Goal: Contribute content

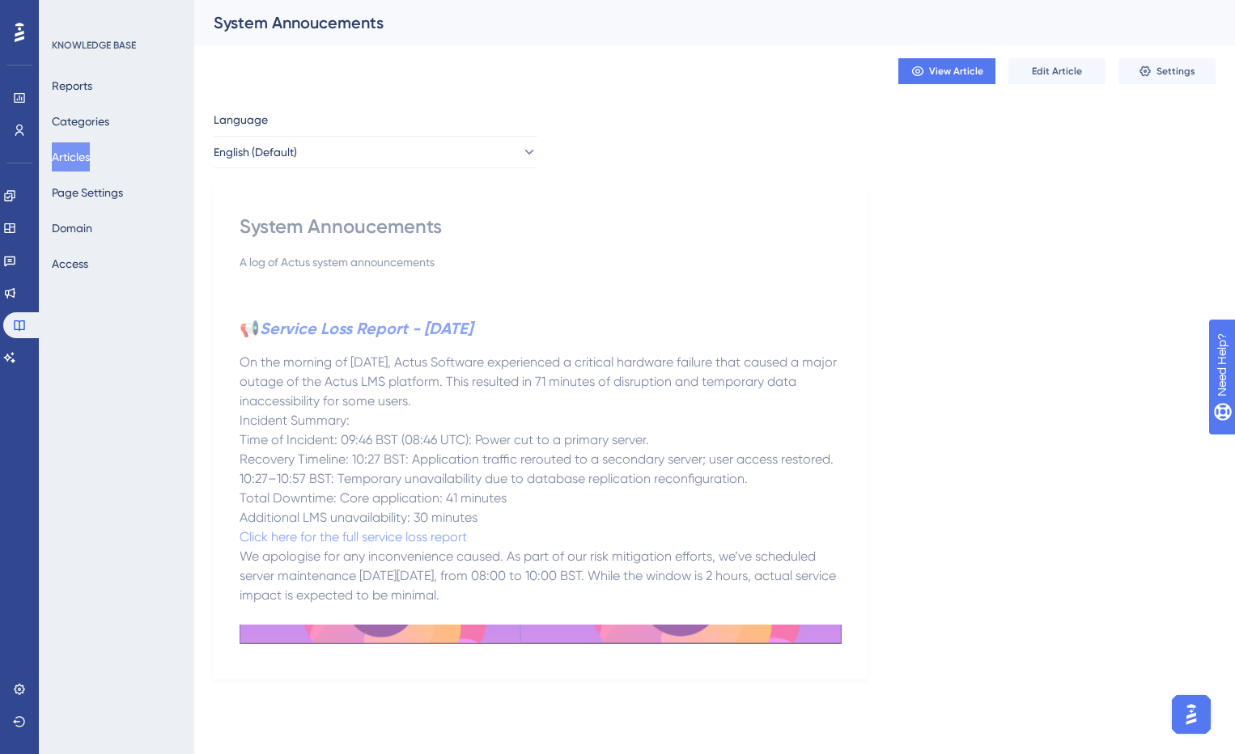
click at [796, 629] on img at bounding box center [541, 634] width 602 height 19
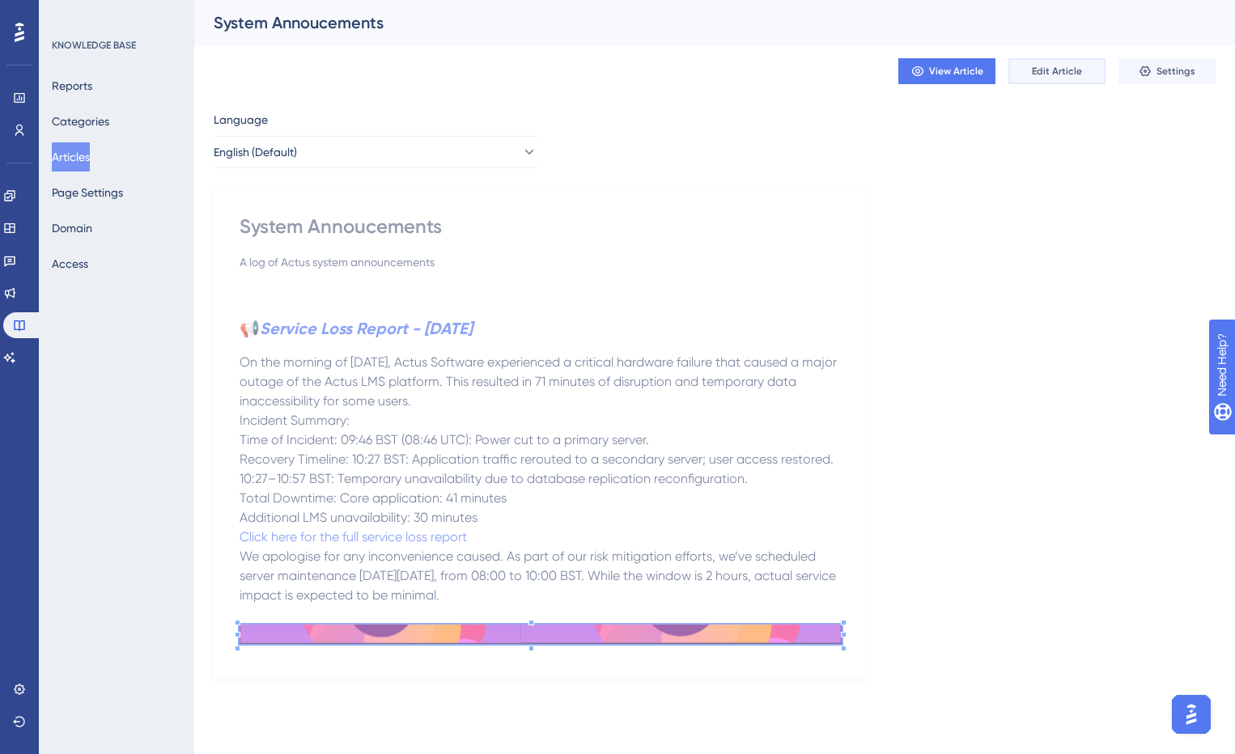
click at [1067, 70] on span "Edit Article" at bounding box center [1057, 71] width 50 height 13
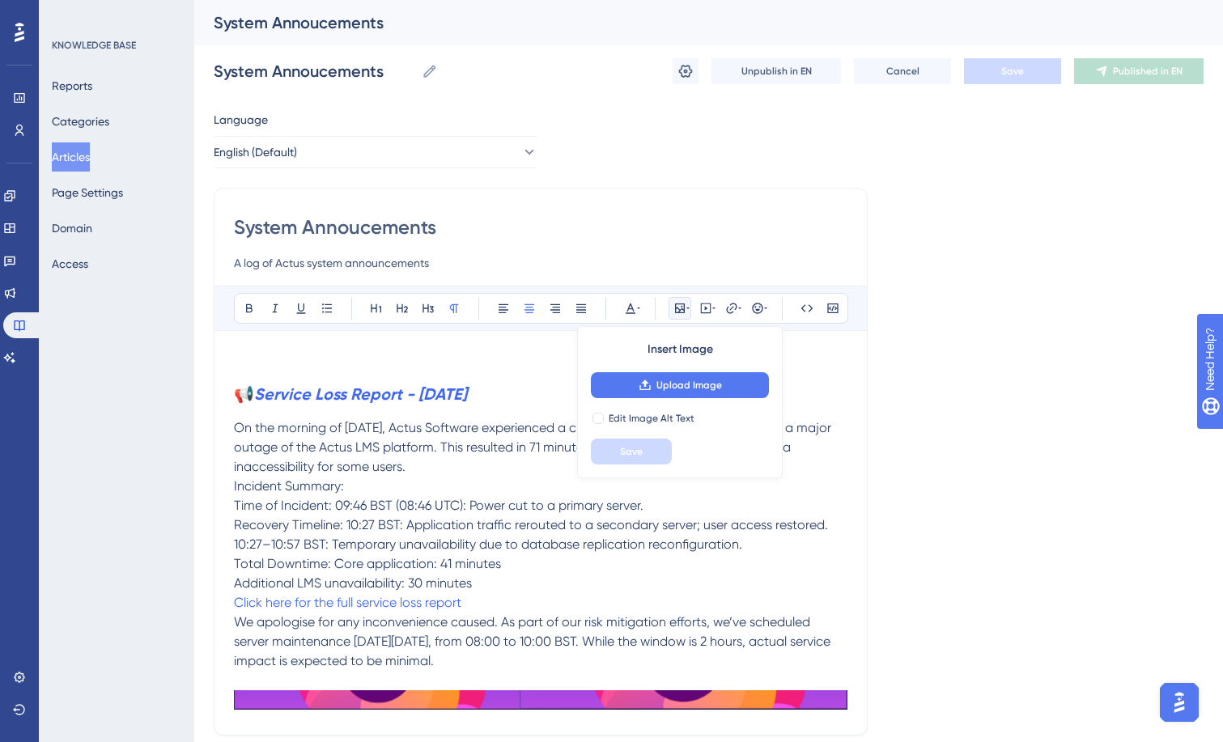
scroll to position [136, 0]
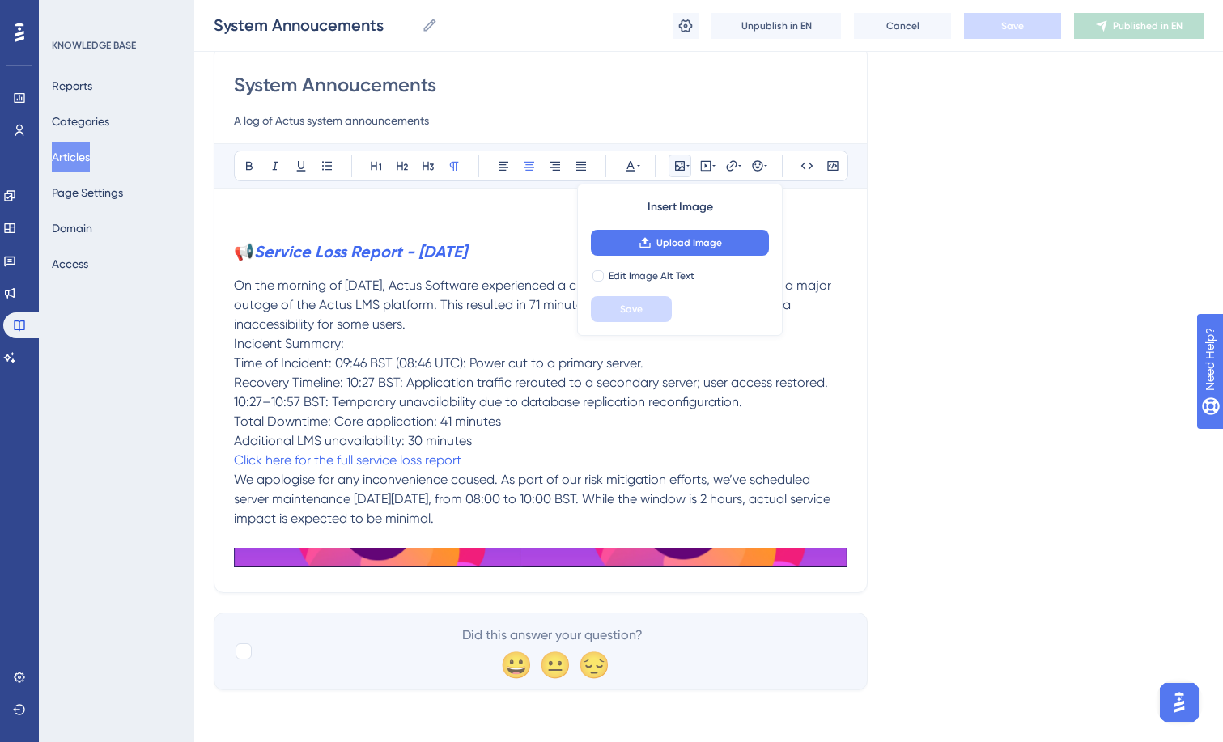
click at [715, 580] on div "System Annoucements A log of Actus system announcements Bold Italic Underline B…" at bounding box center [541, 319] width 654 height 548
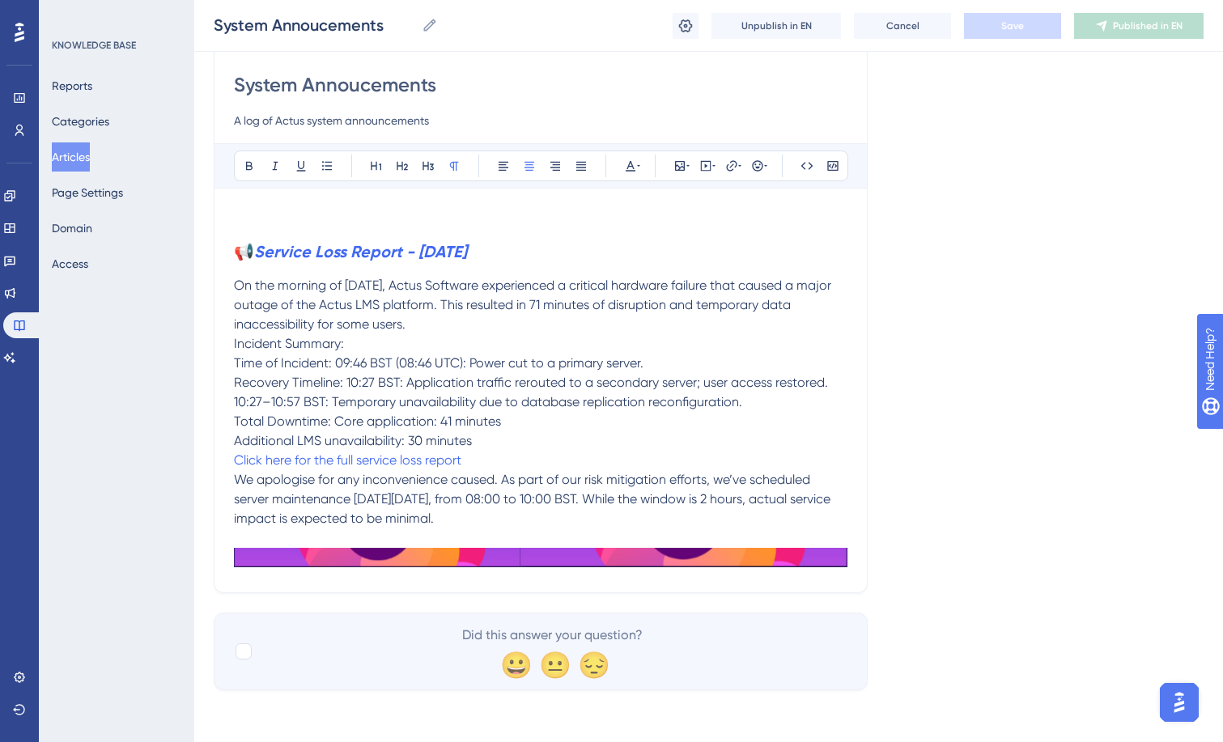
click at [851, 558] on div "System Annoucements A log of Actus system announcements Bold Italic Underline B…" at bounding box center [541, 319] width 654 height 548
click at [622, 529] on p at bounding box center [541, 538] width 614 height 19
click at [619, 518] on p "We apologise for any inconvenience caused. As part of our risk mitigation effor…" at bounding box center [541, 499] width 614 height 58
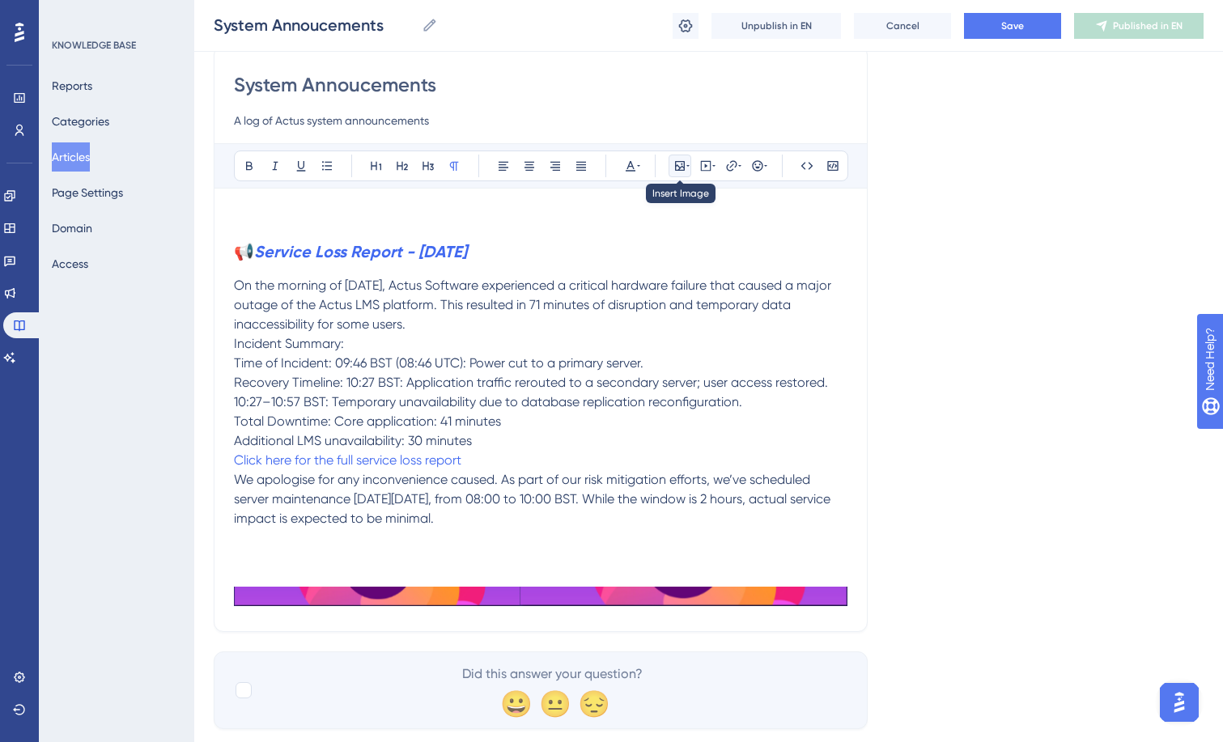
click at [686, 168] on icon at bounding box center [679, 165] width 13 height 13
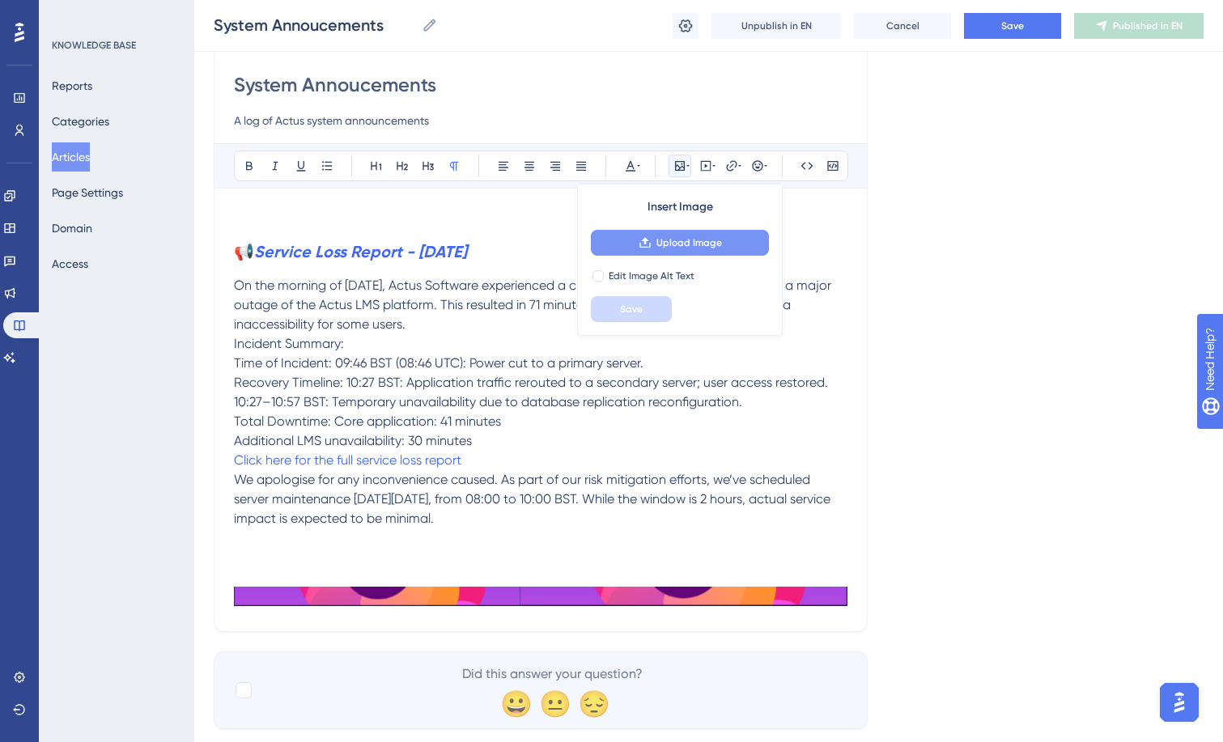
click at [682, 253] on button "Upload Image" at bounding box center [680, 243] width 178 height 26
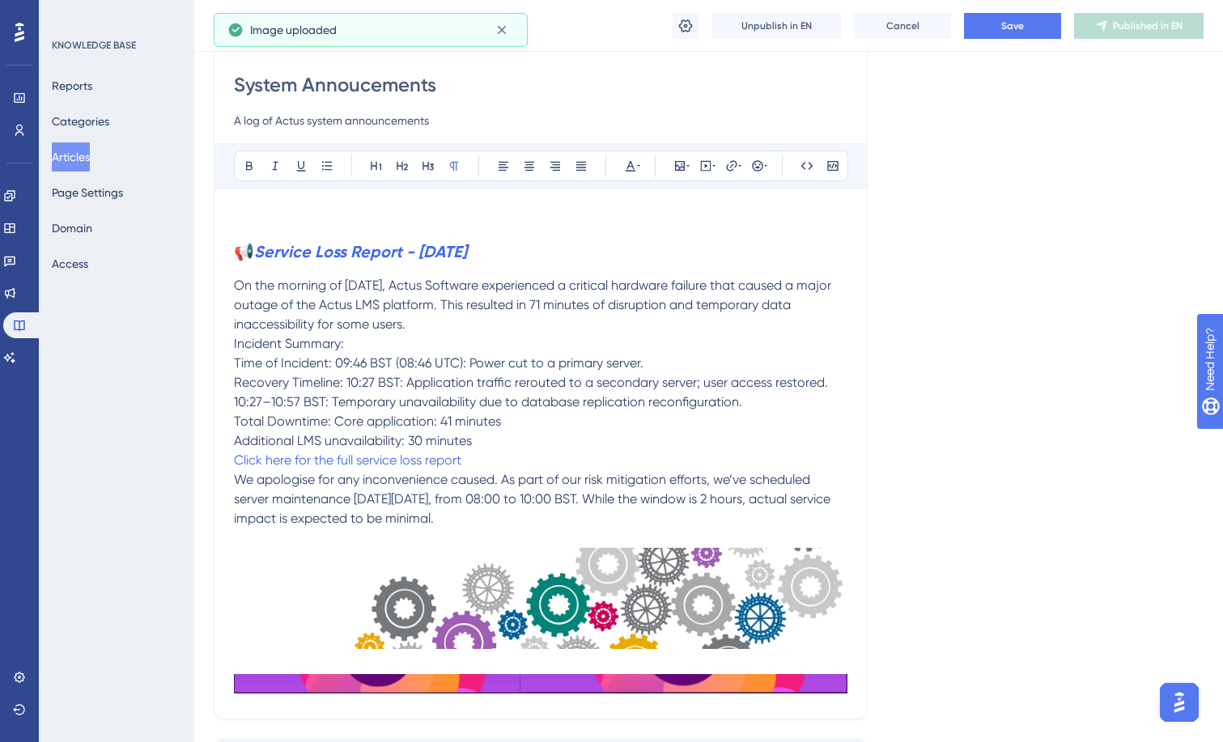
click at [710, 585] on img at bounding box center [541, 598] width 614 height 101
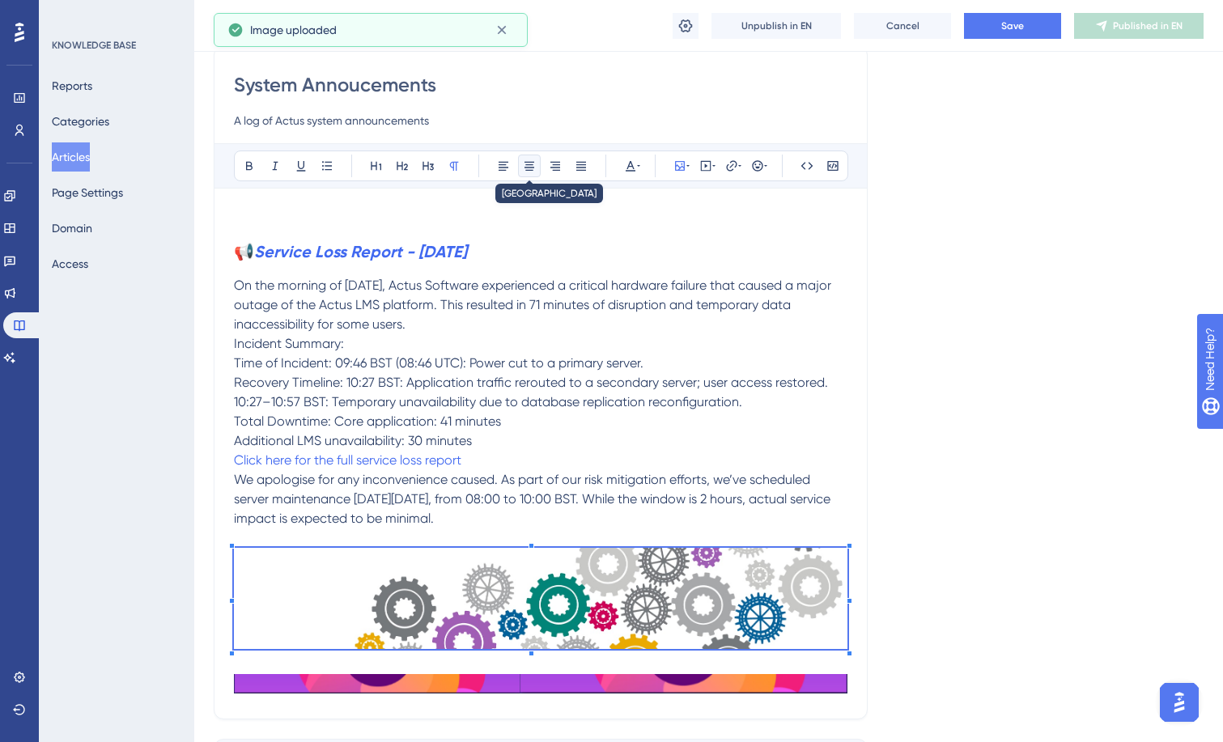
click at [526, 168] on icon at bounding box center [529, 165] width 13 height 13
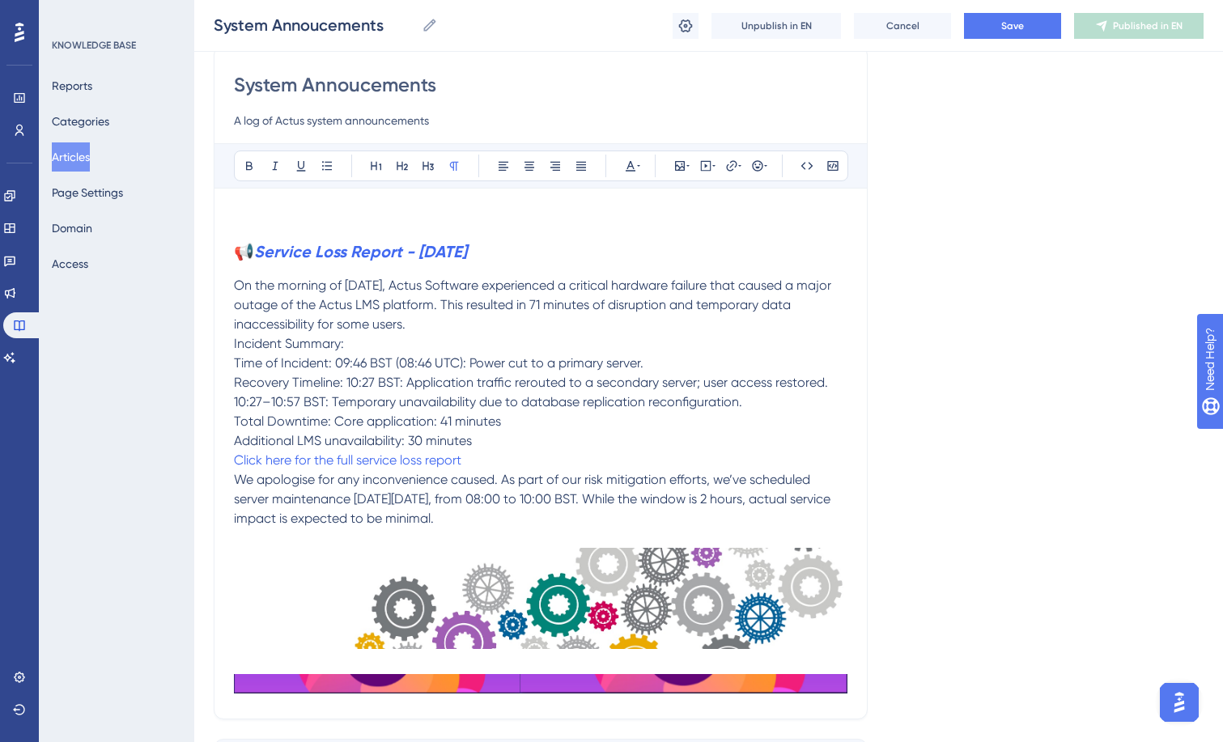
drag, startPoint x: 846, startPoint y: 546, endPoint x: 845, endPoint y: 563, distance: 16.2
click at [845, 563] on div "📢 Service Loss Report - 11th September 2025 On the morning of 11th September 20…" at bounding box center [541, 453] width 614 height 491
click at [818, 563] on img at bounding box center [541, 598] width 614 height 101
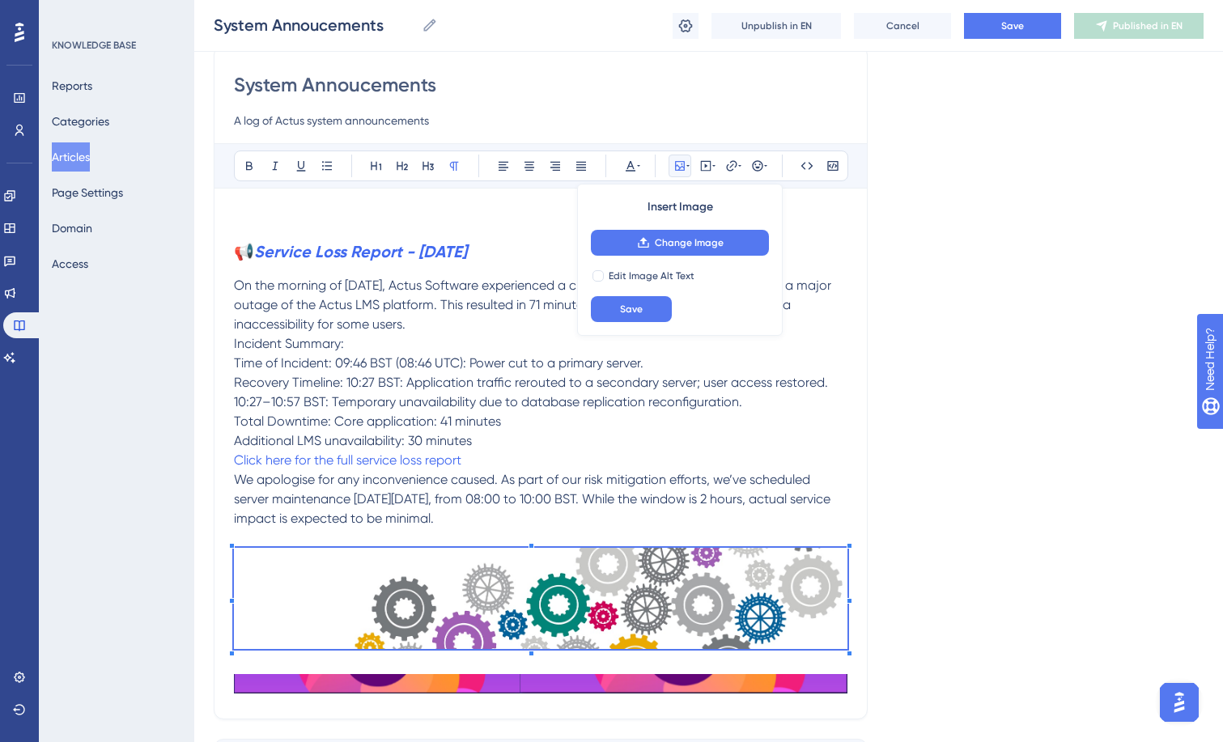
click at [853, 554] on div "System Annoucements A log of Actus system announcements Bold Italic Underline B…" at bounding box center [541, 382] width 654 height 674
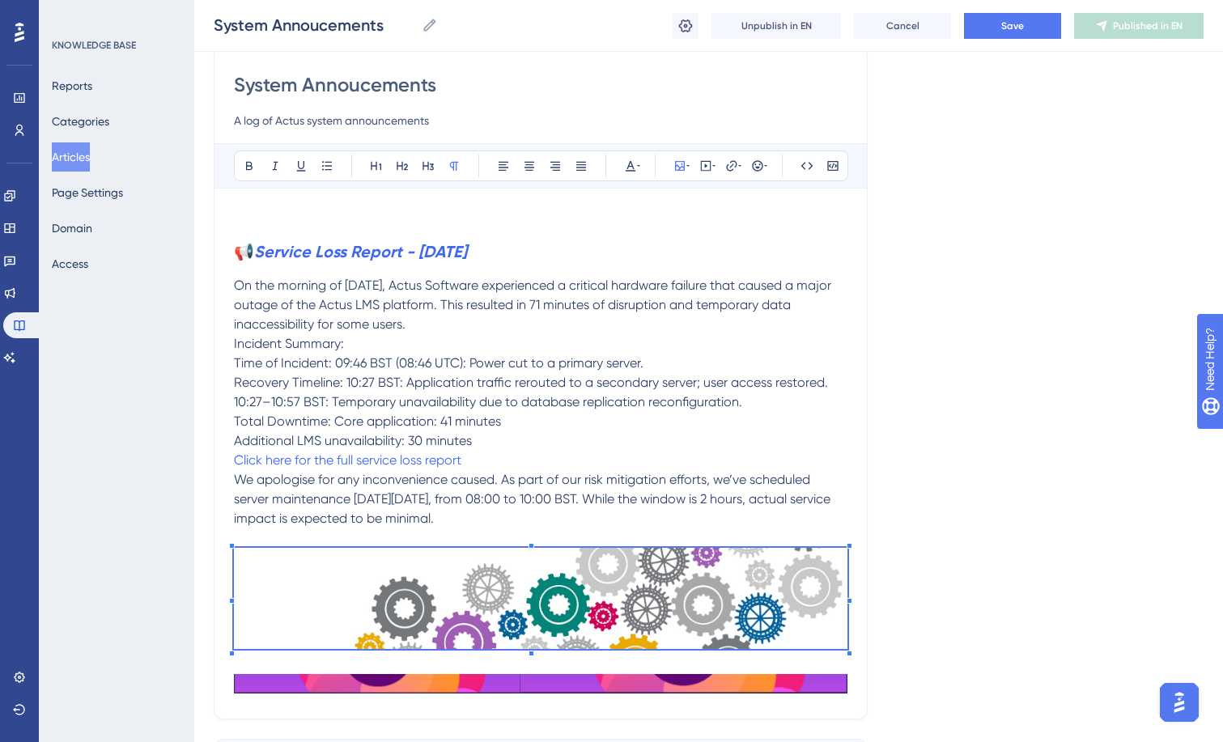
click at [822, 594] on img at bounding box center [541, 598] width 614 height 101
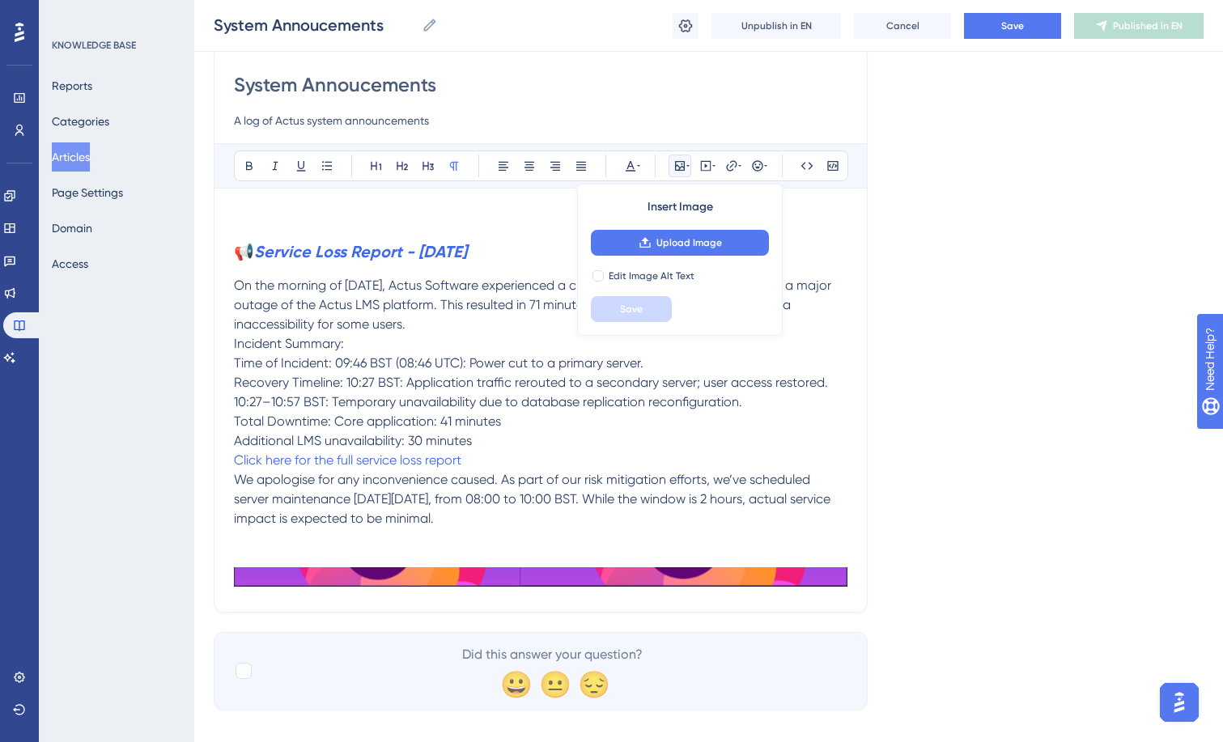
click at [649, 563] on p at bounding box center [541, 557] width 614 height 19
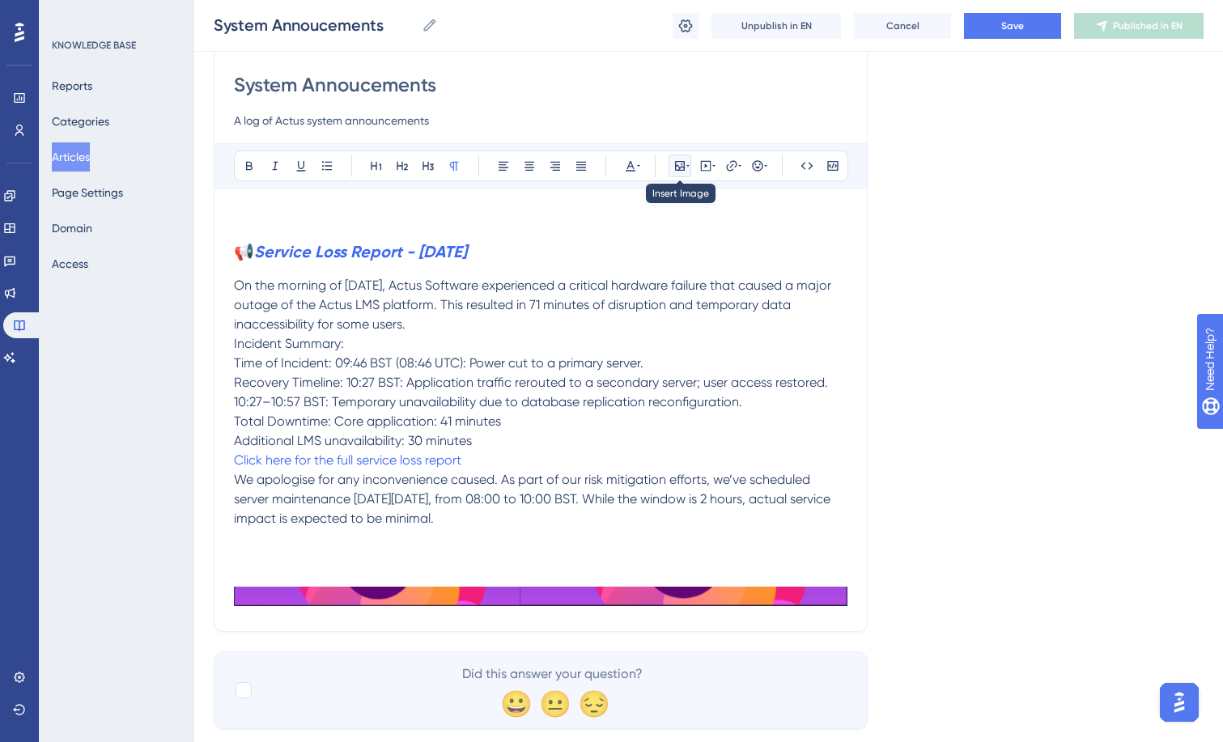
click at [690, 172] on button at bounding box center [680, 166] width 23 height 23
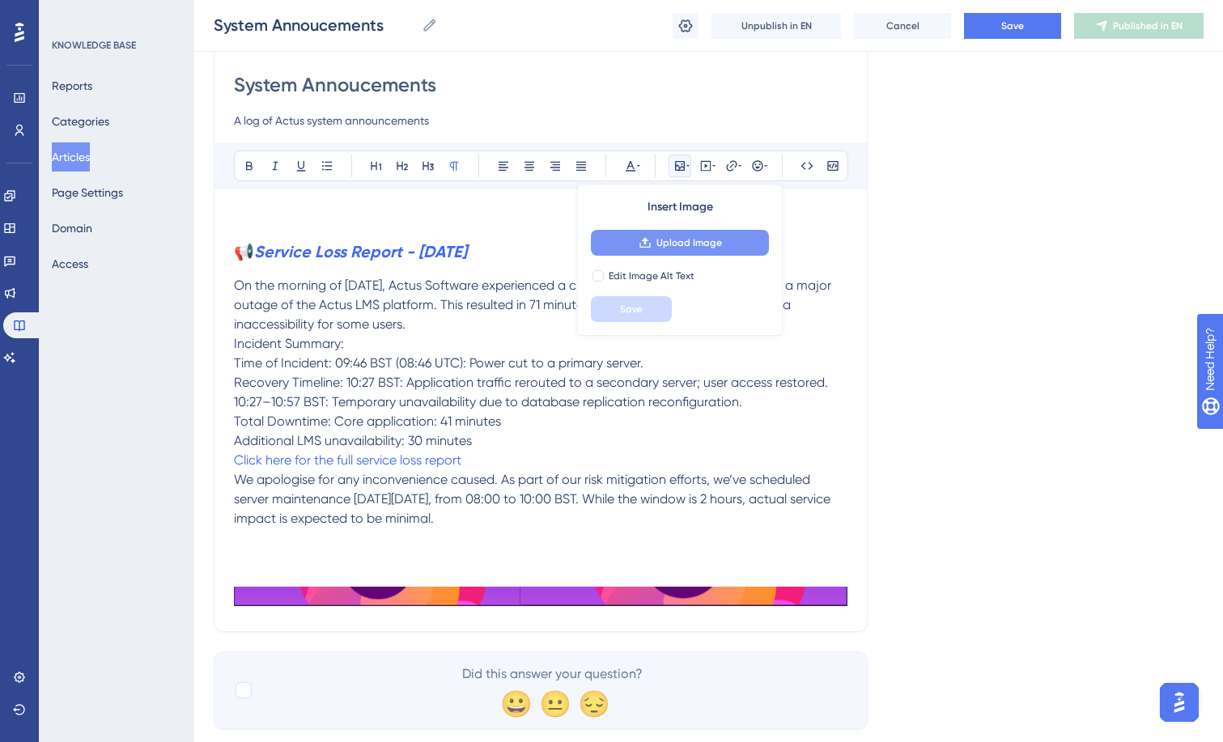
click at [690, 249] on button "Upload Image" at bounding box center [680, 243] width 178 height 26
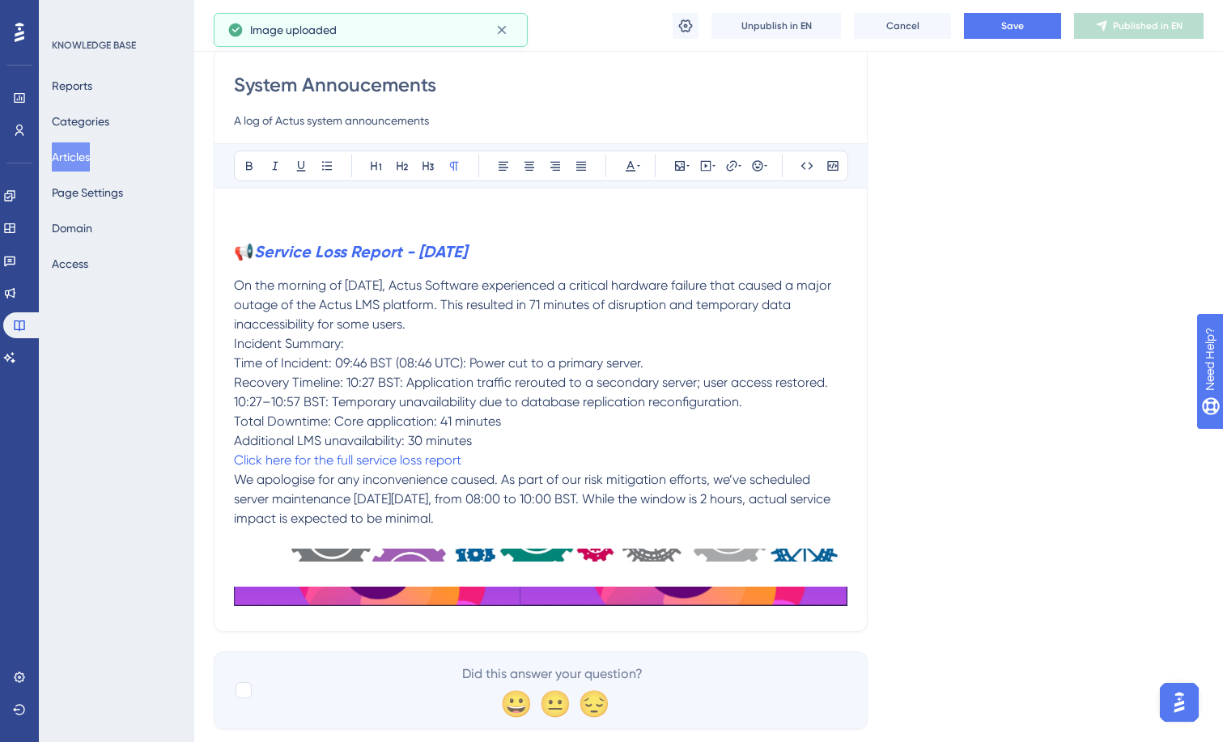
click at [721, 559] on img at bounding box center [541, 555] width 614 height 13
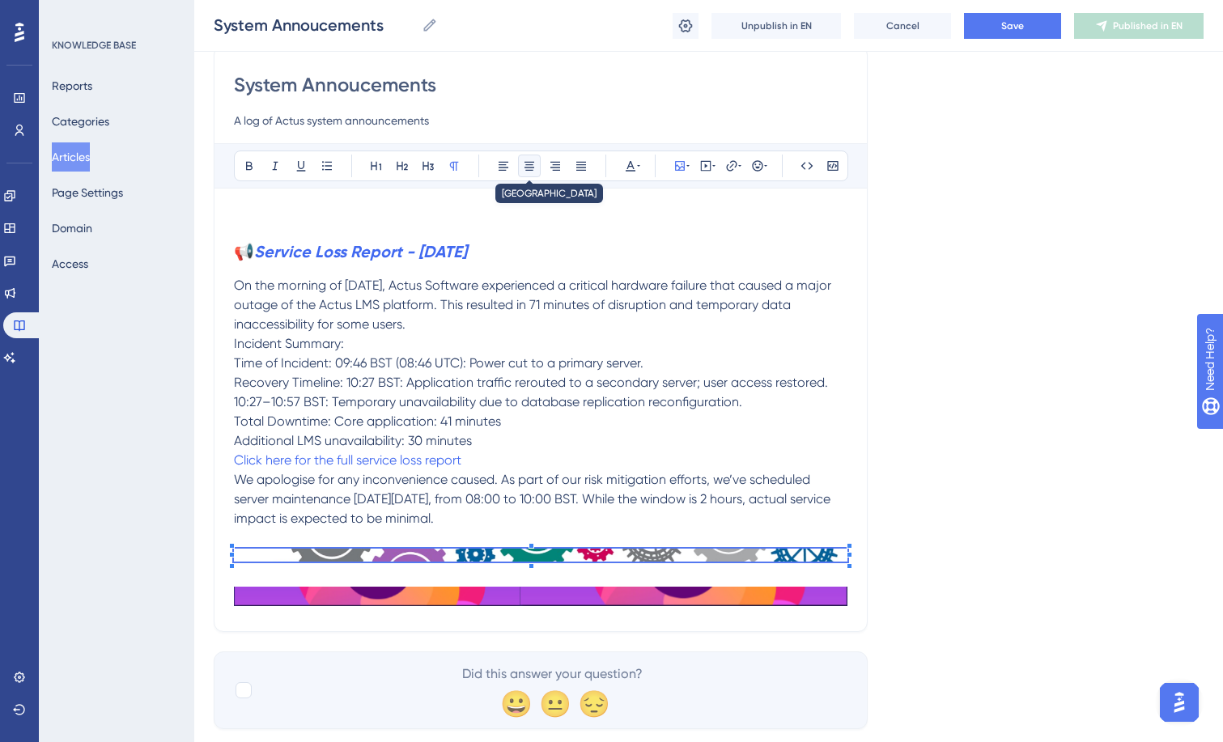
click at [529, 168] on icon at bounding box center [530, 166] width 10 height 9
click at [500, 168] on icon at bounding box center [504, 166] width 10 height 9
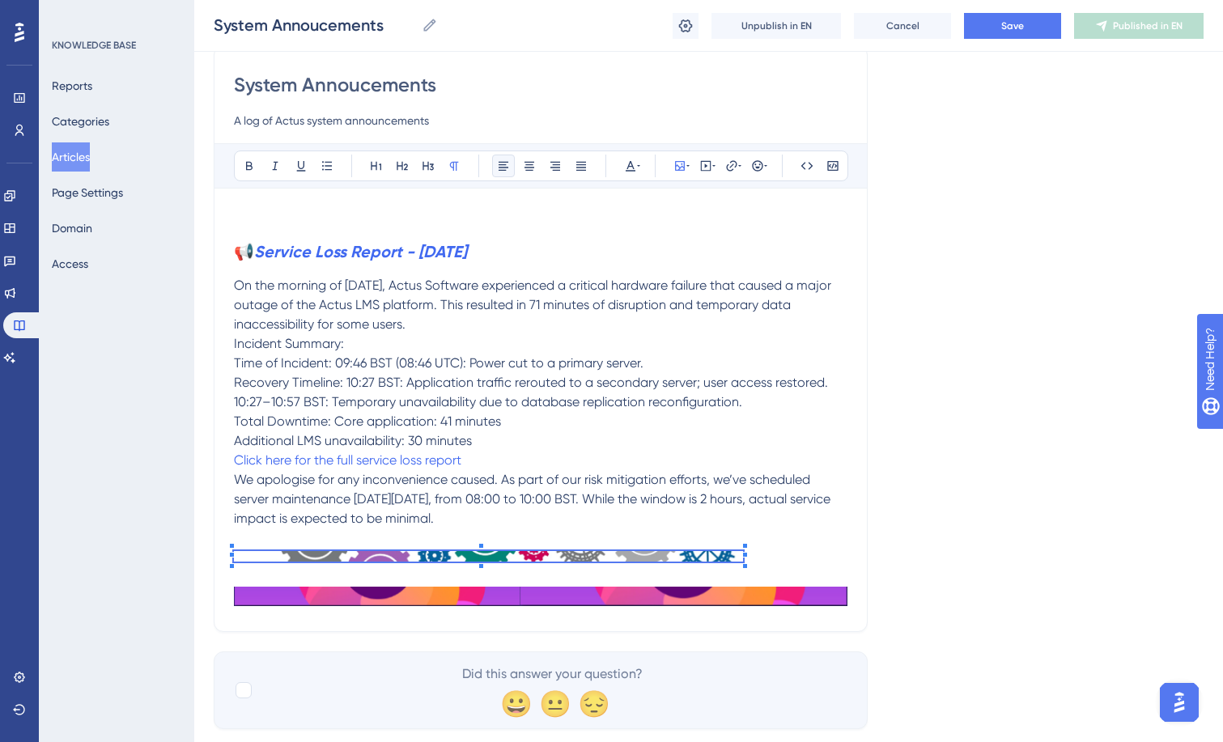
click at [334, 563] on span at bounding box center [488, 557] width 509 height 19
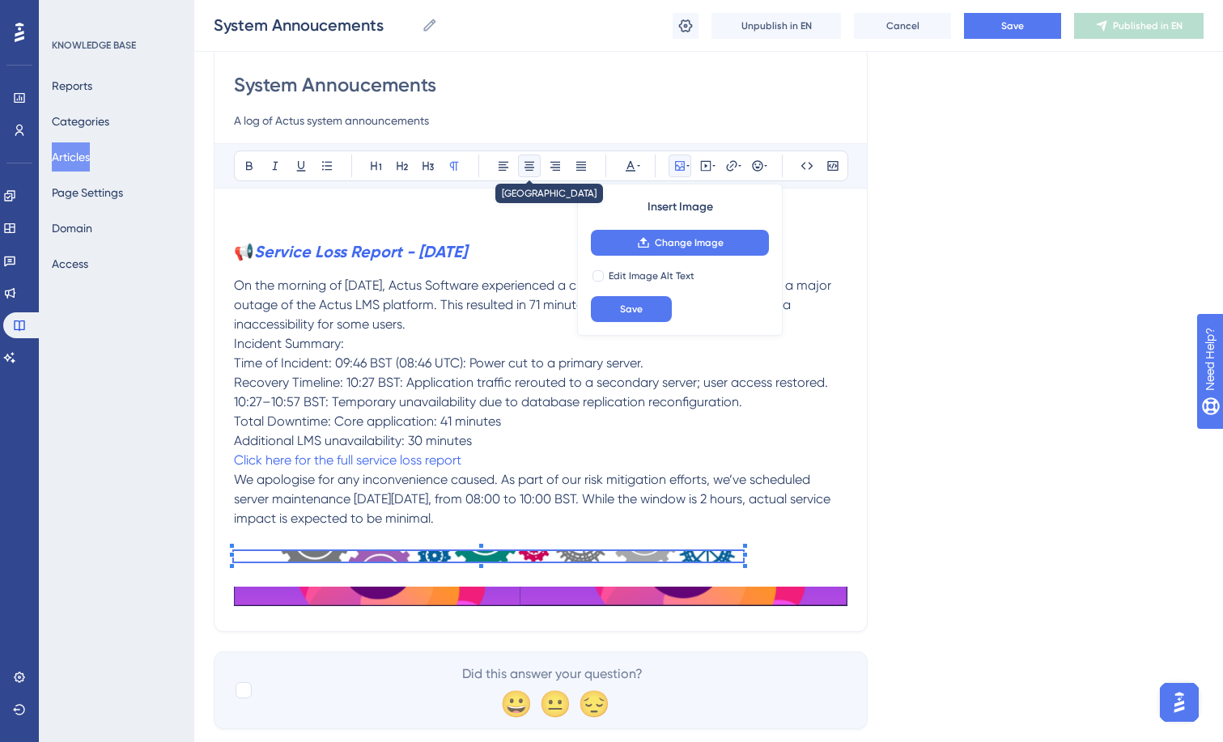
click at [518, 164] on button at bounding box center [529, 166] width 23 height 23
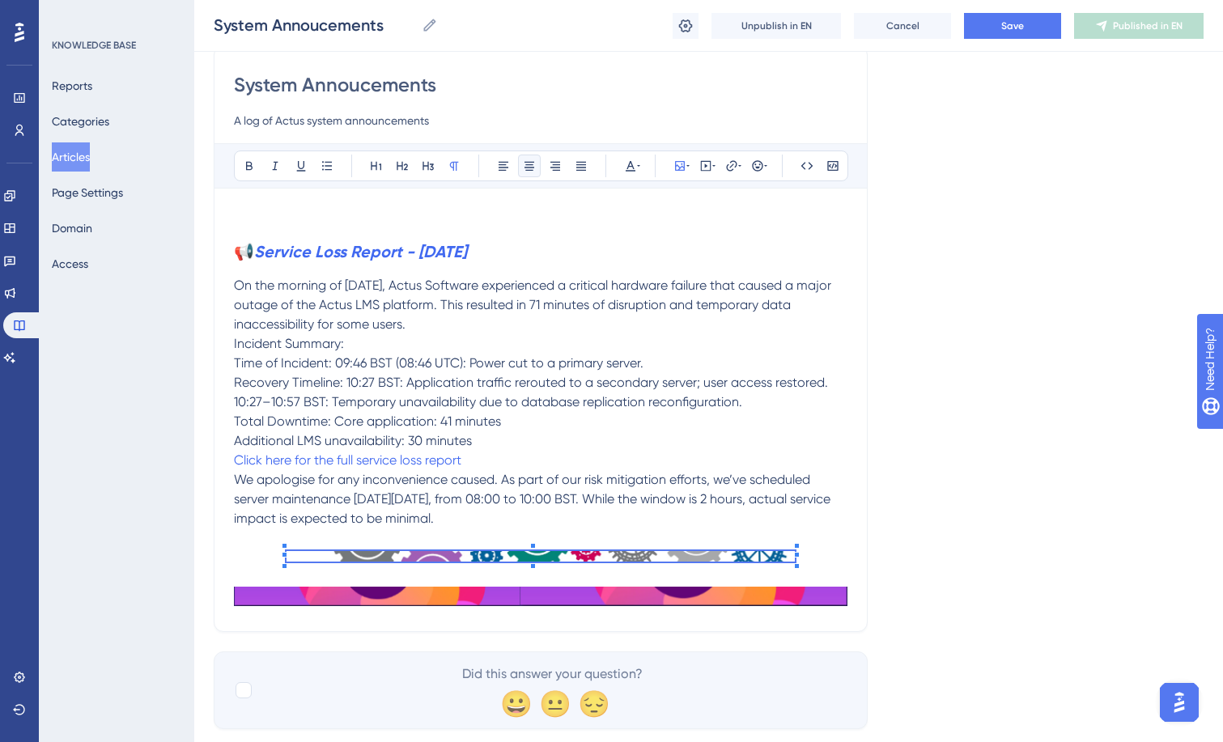
click at [796, 555] on div at bounding box center [797, 555] width 6 height 6
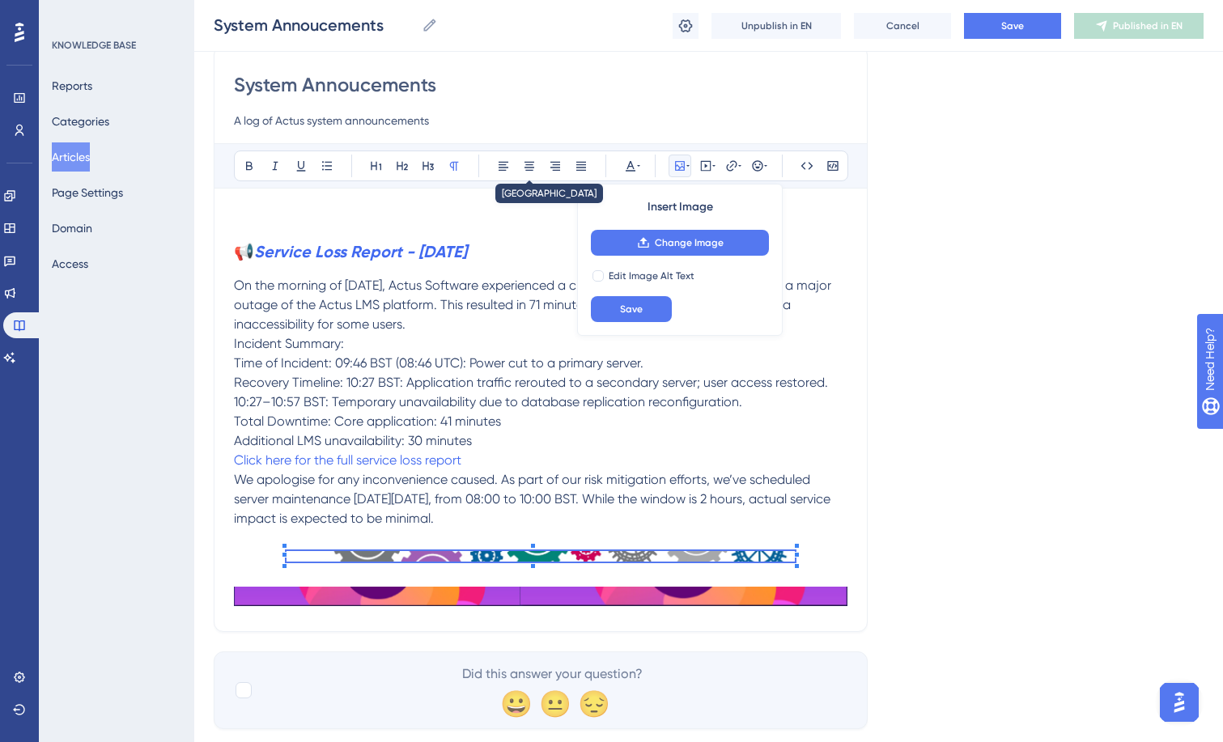
click at [685, 554] on img at bounding box center [541, 556] width 508 height 11
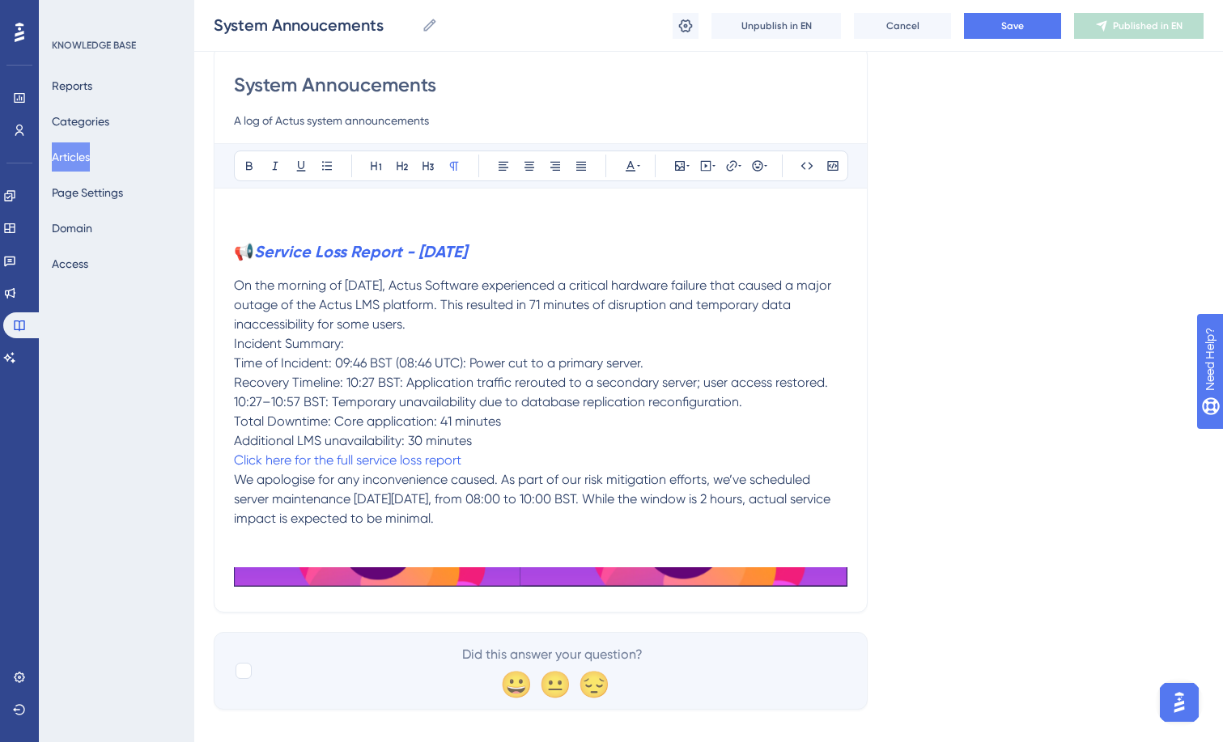
click at [629, 540] on p at bounding box center [541, 538] width 614 height 19
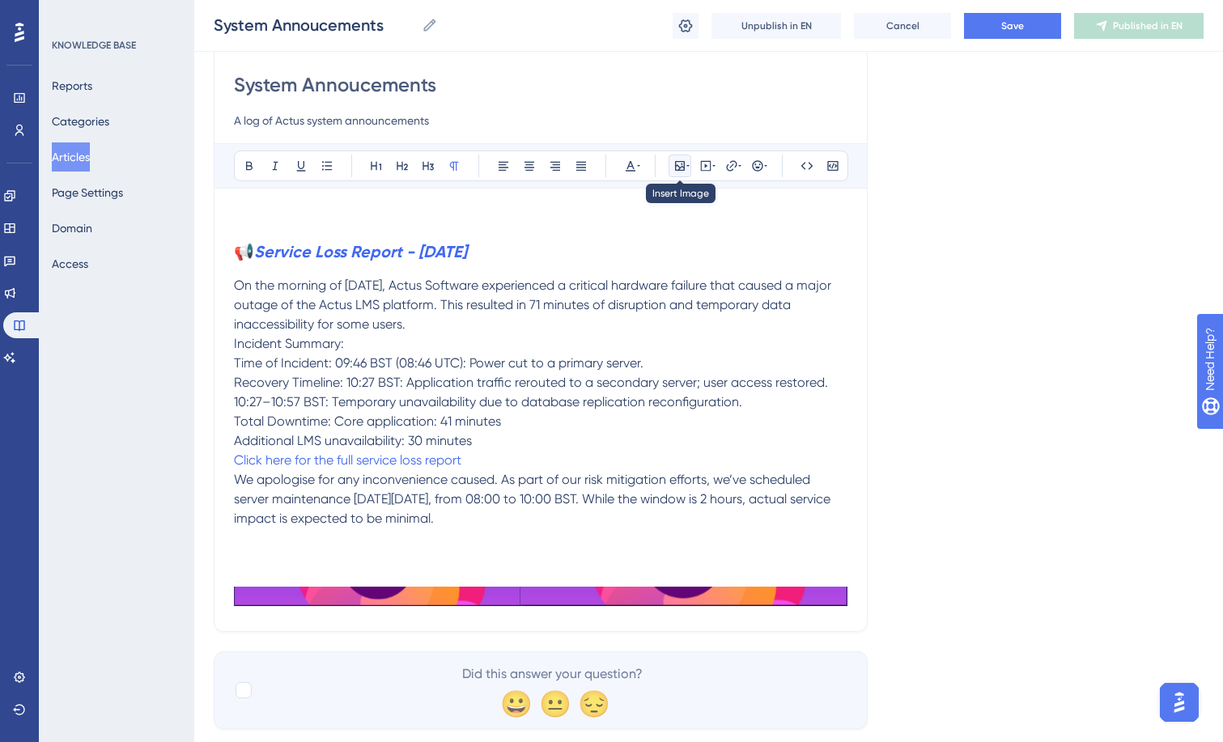
click at [687, 166] on icon at bounding box center [687, 166] width 3 height 2
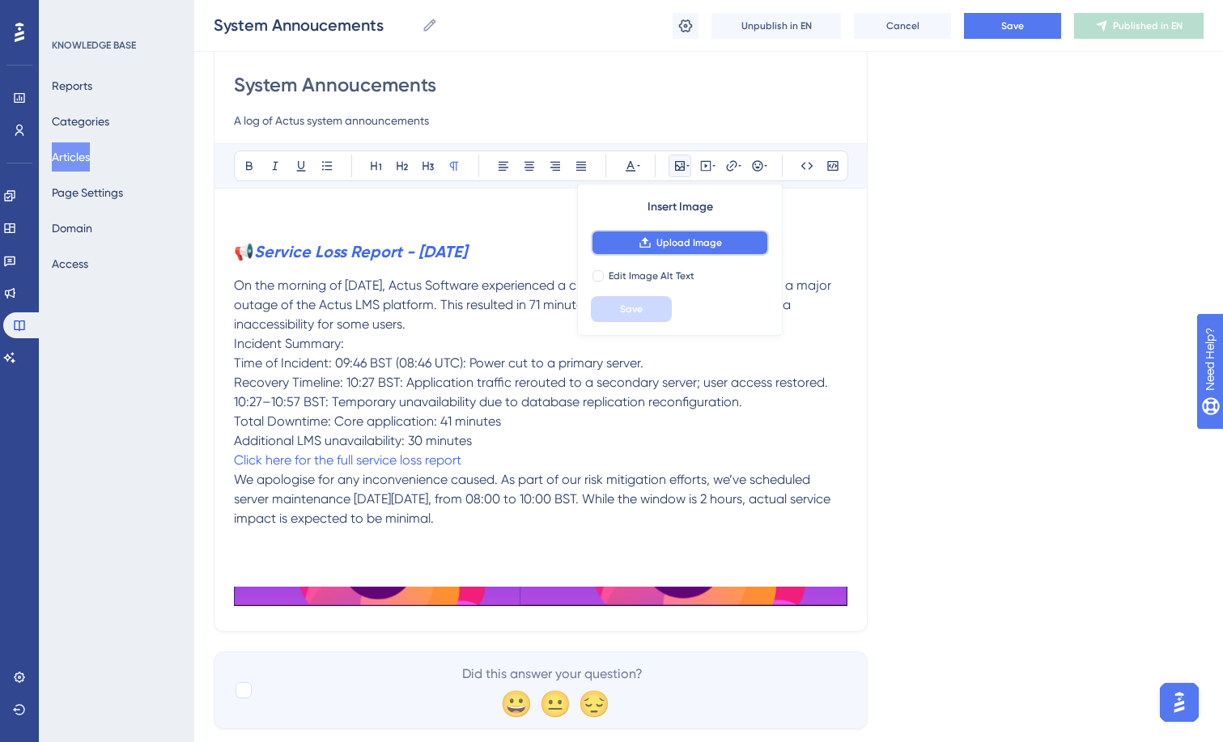
click at [691, 252] on button "Upload Image" at bounding box center [680, 243] width 178 height 26
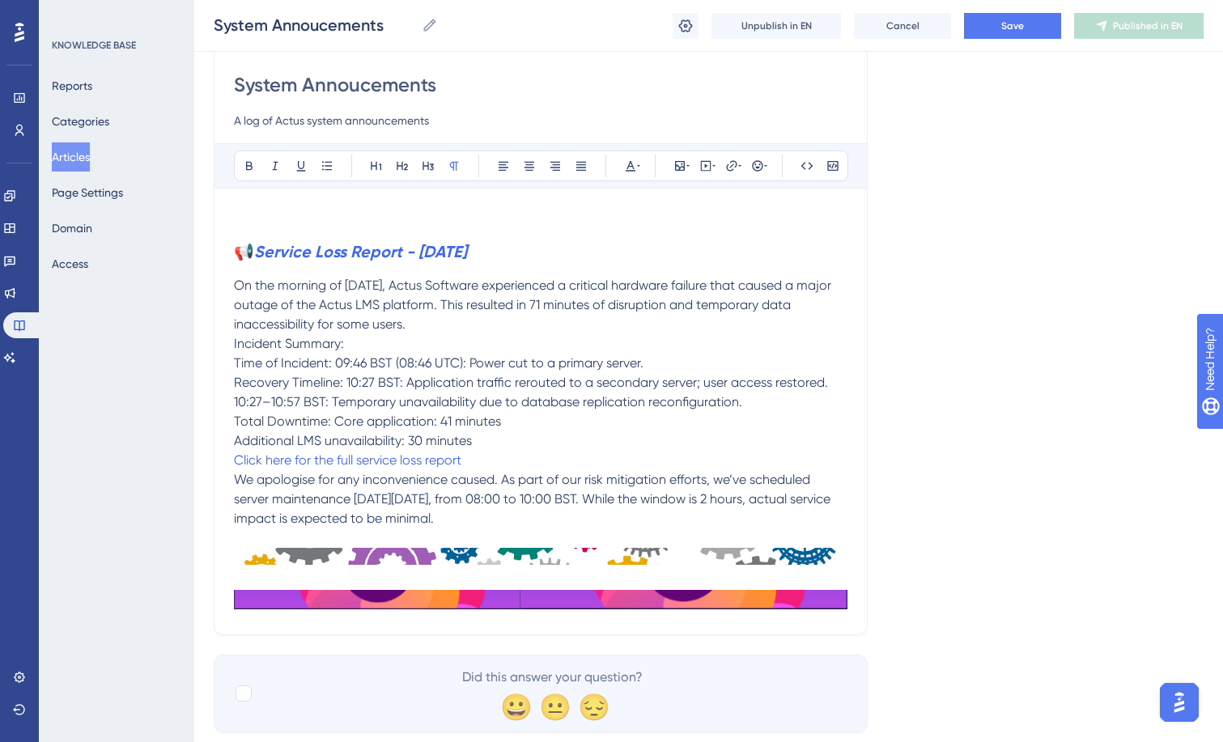
click at [679, 524] on p "We apologise for any inconvenience caused. As part of our risk mitigation effor…" at bounding box center [541, 499] width 614 height 58
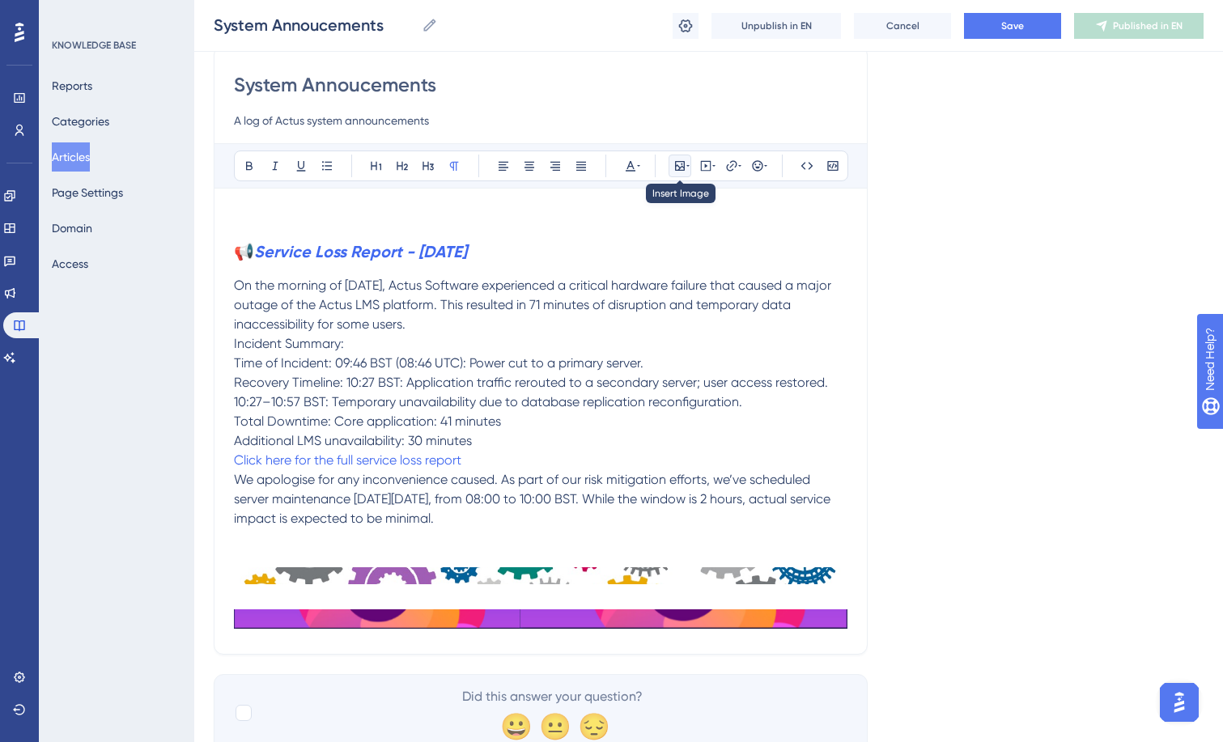
click at [679, 168] on icon at bounding box center [680, 166] width 10 height 10
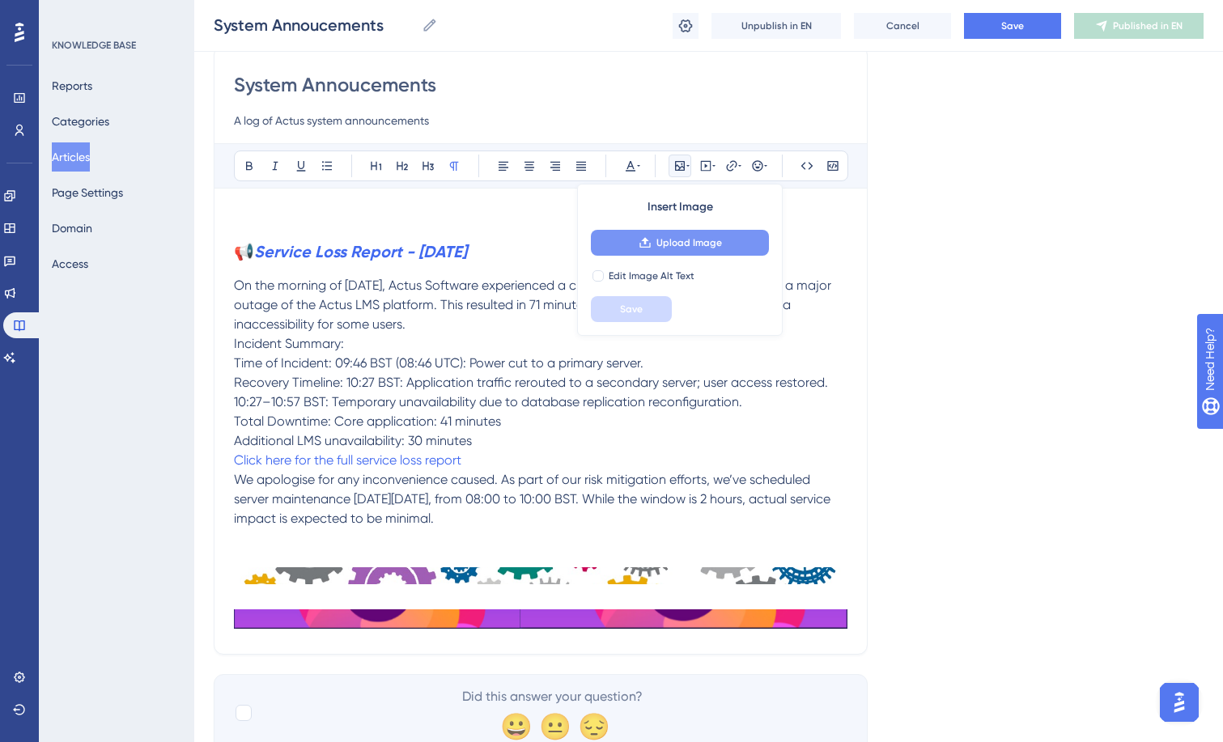
click at [676, 244] on span "Upload Image" at bounding box center [689, 242] width 66 height 13
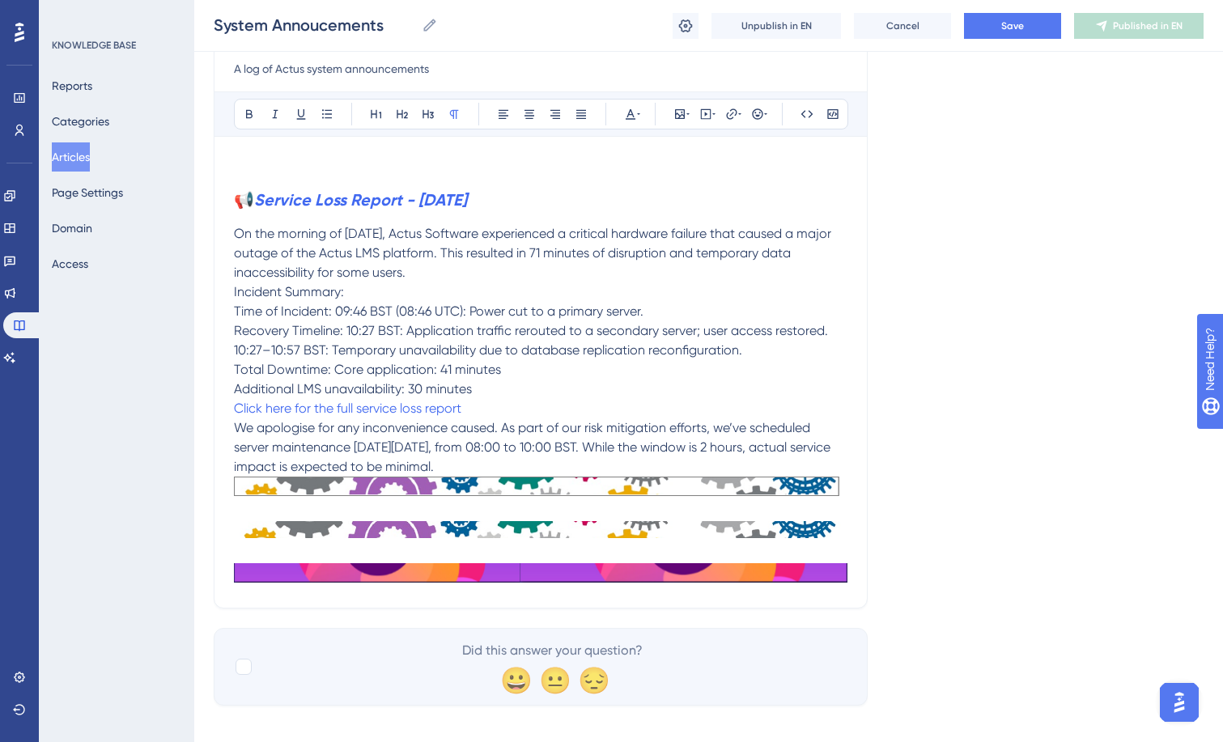
scroll to position [203, 0]
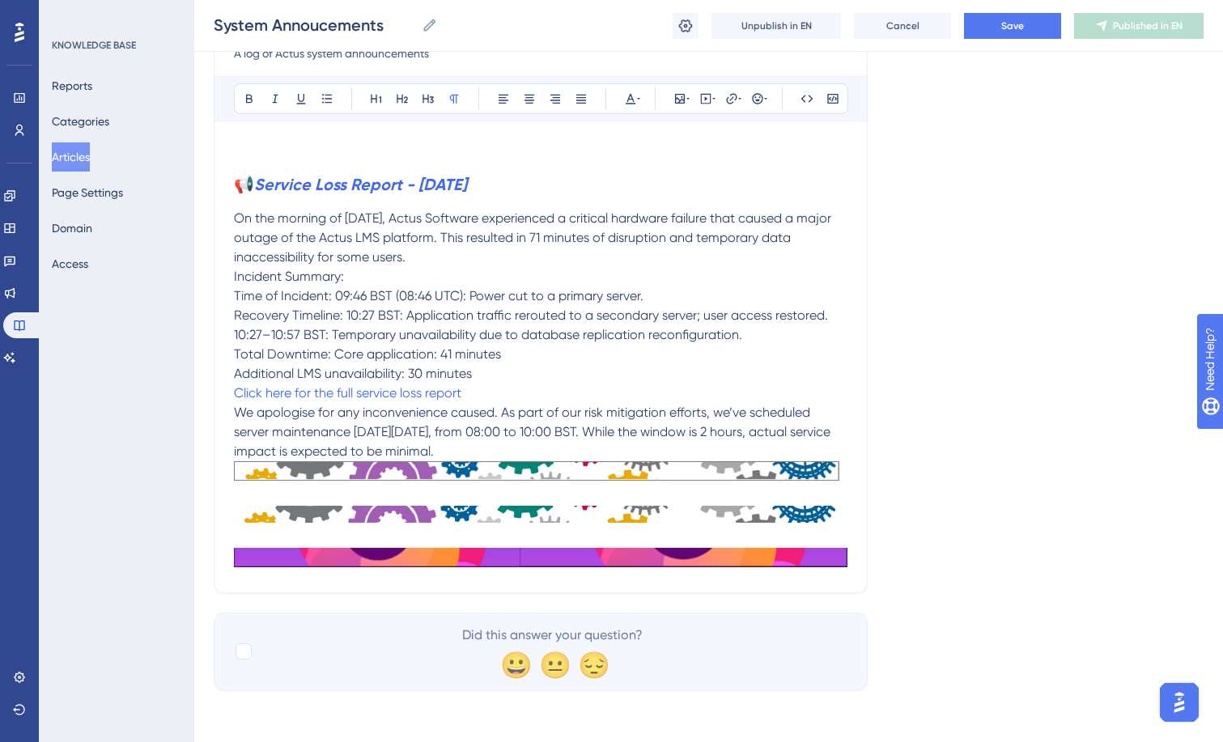
click at [628, 447] on p "We apologise for any inconvenience caused. As part of our risk mitigation effor…" at bounding box center [541, 432] width 614 height 58
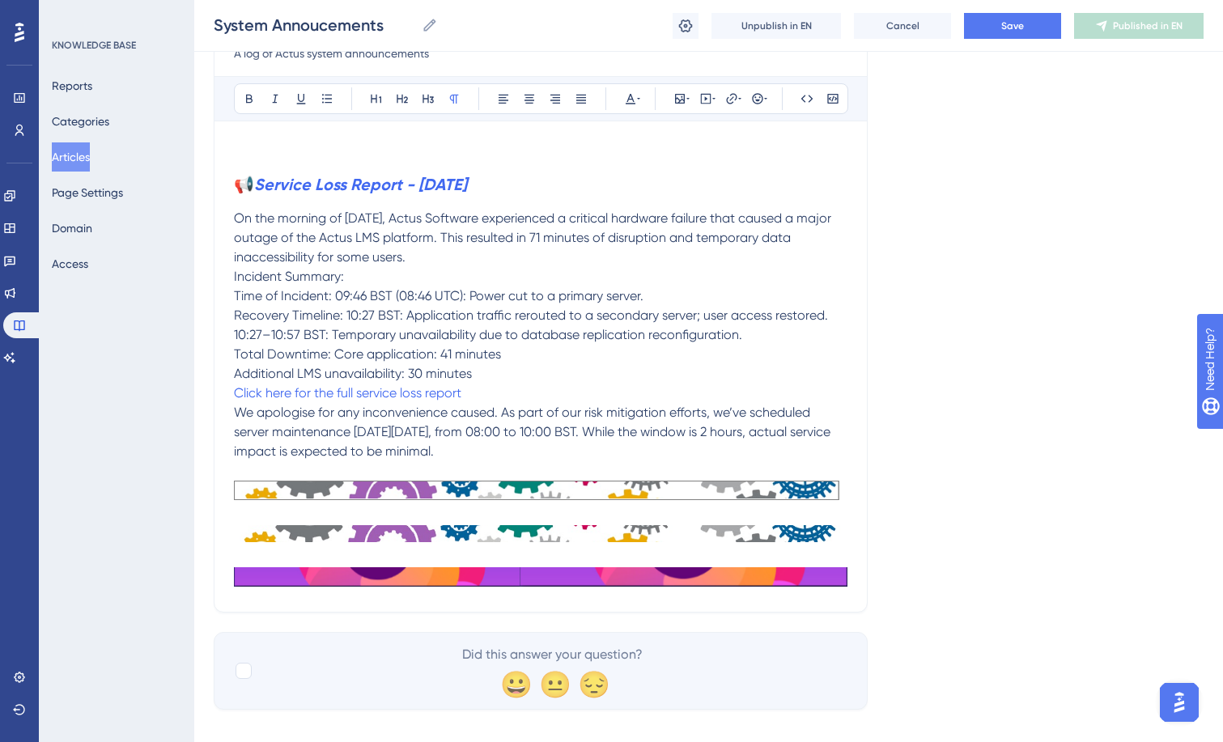
scroll to position [223, 0]
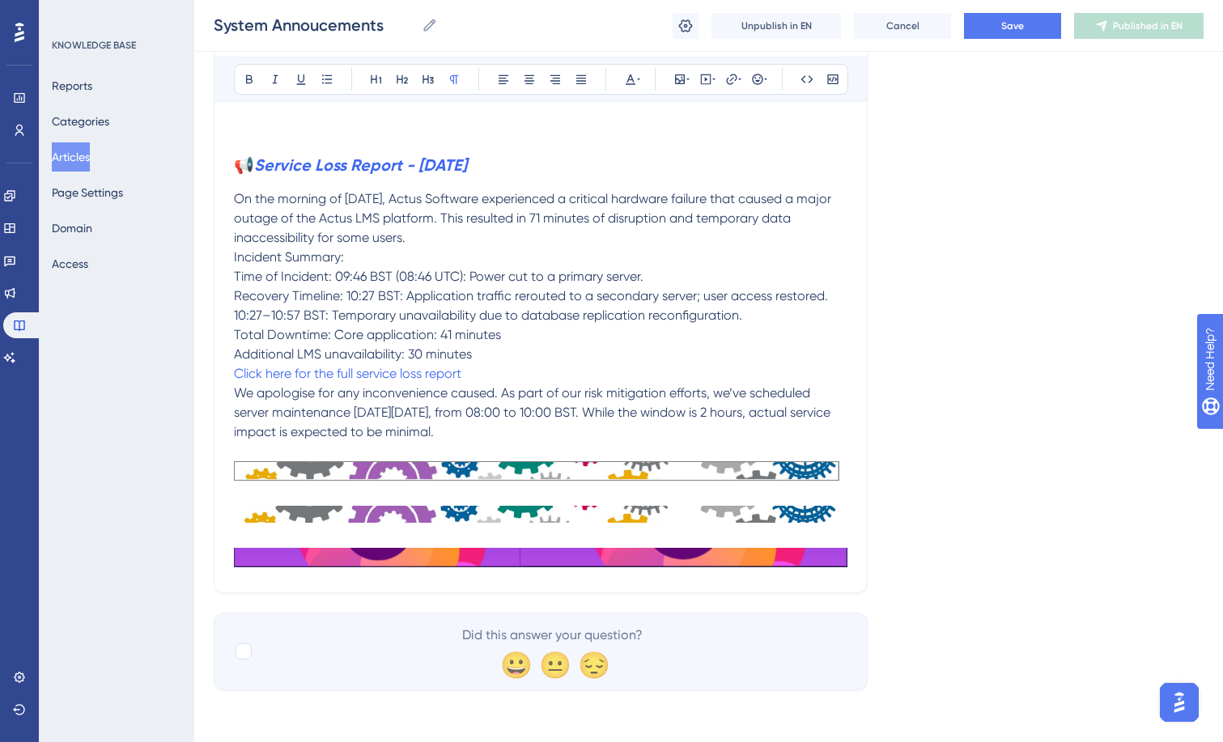
click at [784, 553] on img at bounding box center [541, 557] width 614 height 19
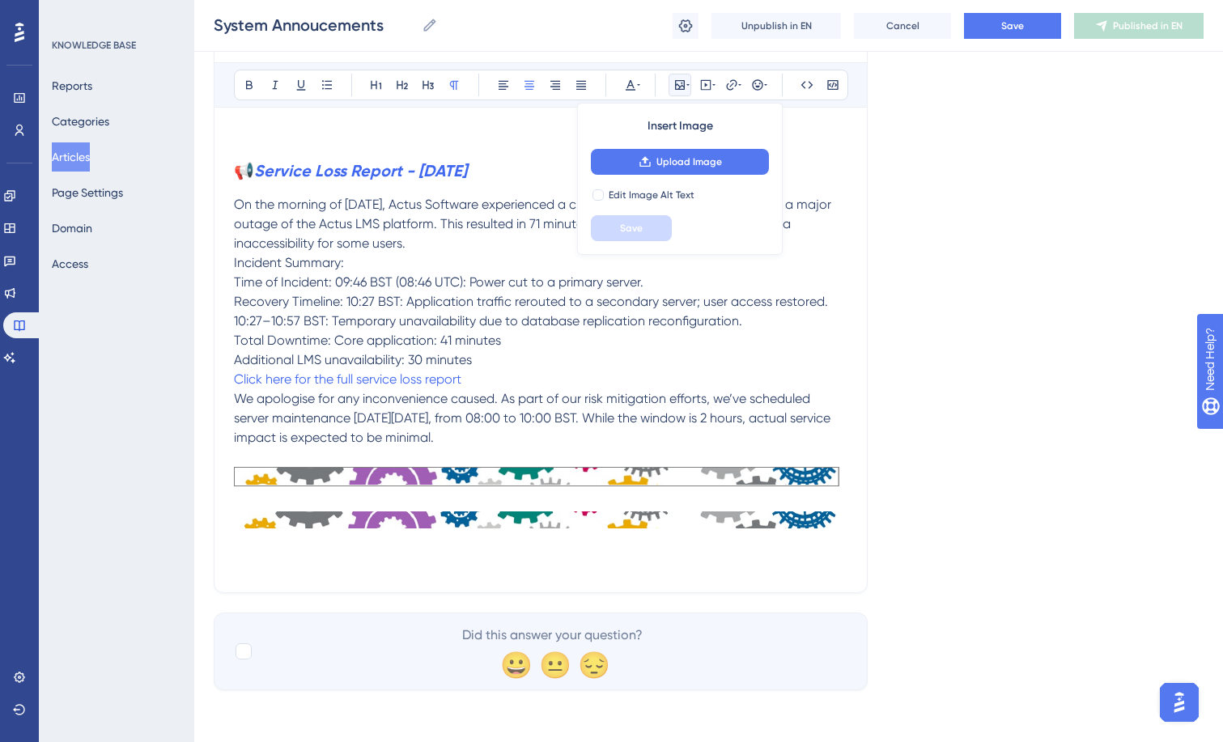
scroll to position [217, 0]
click at [899, 508] on div "Language English (Default) System Annoucements A log of Actus system announceme…" at bounding box center [709, 289] width 990 height 804
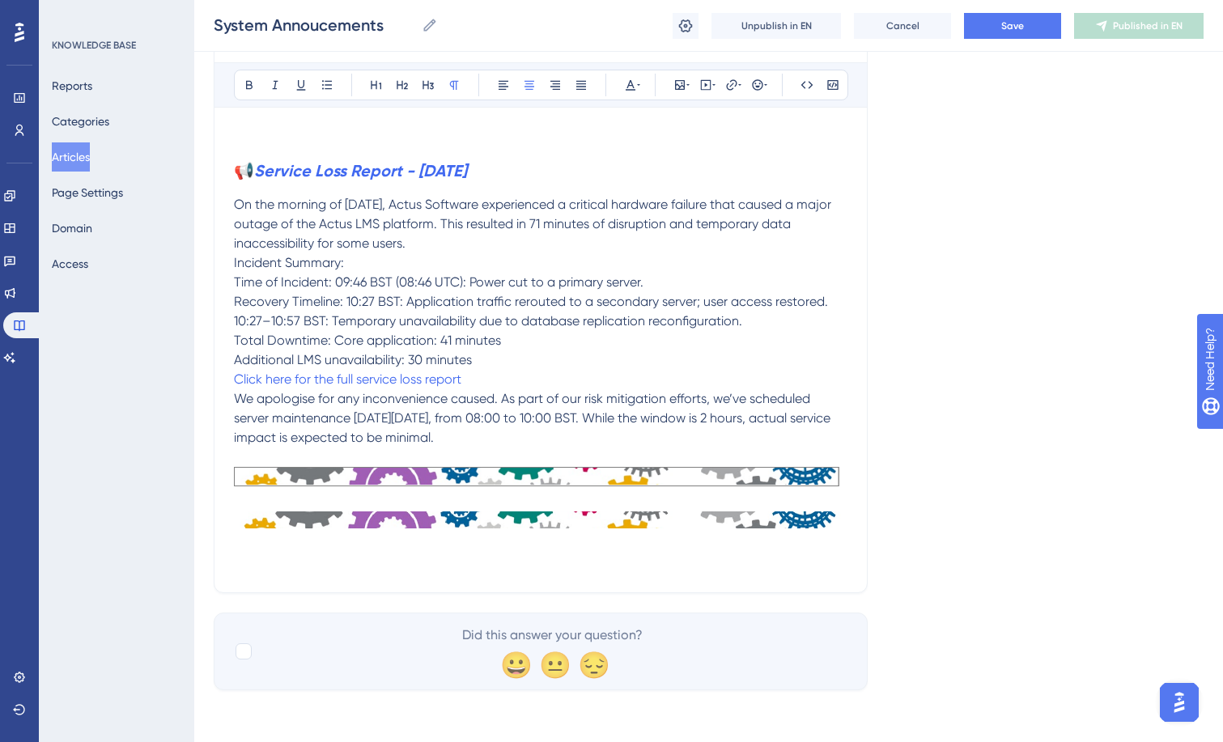
click at [721, 529] on img at bounding box center [541, 520] width 614 height 17
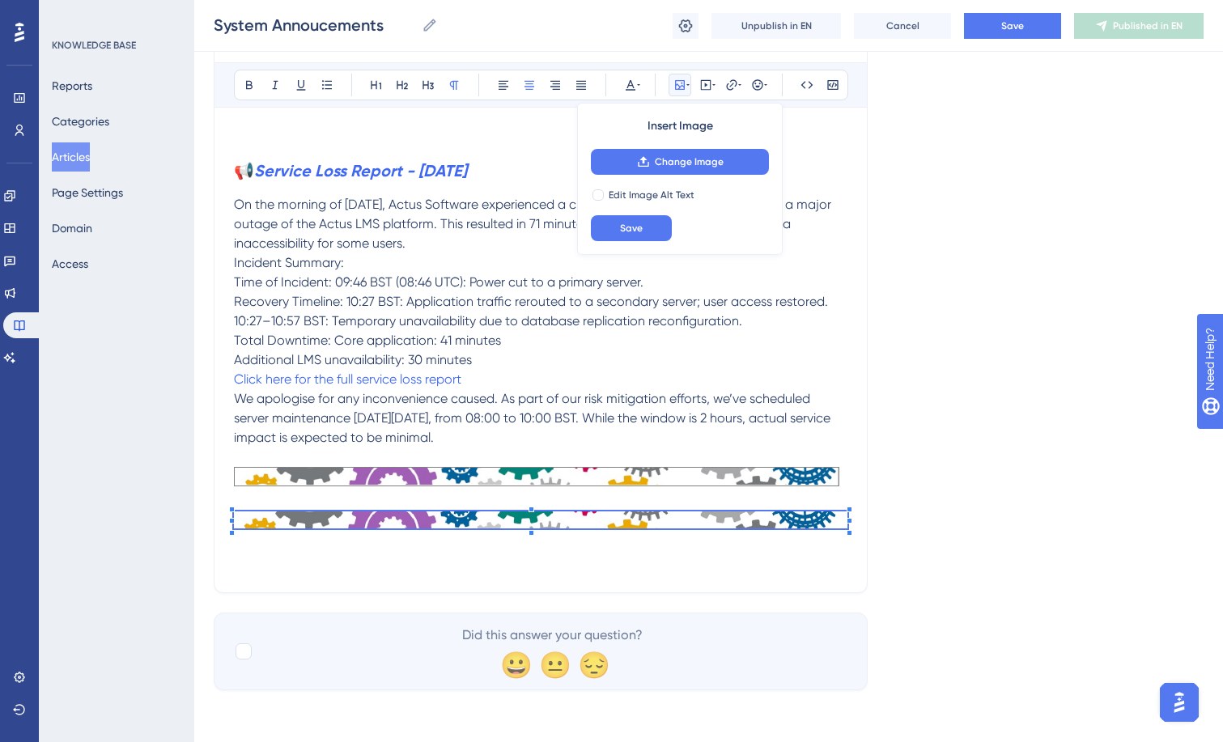
scroll to position [194, 0]
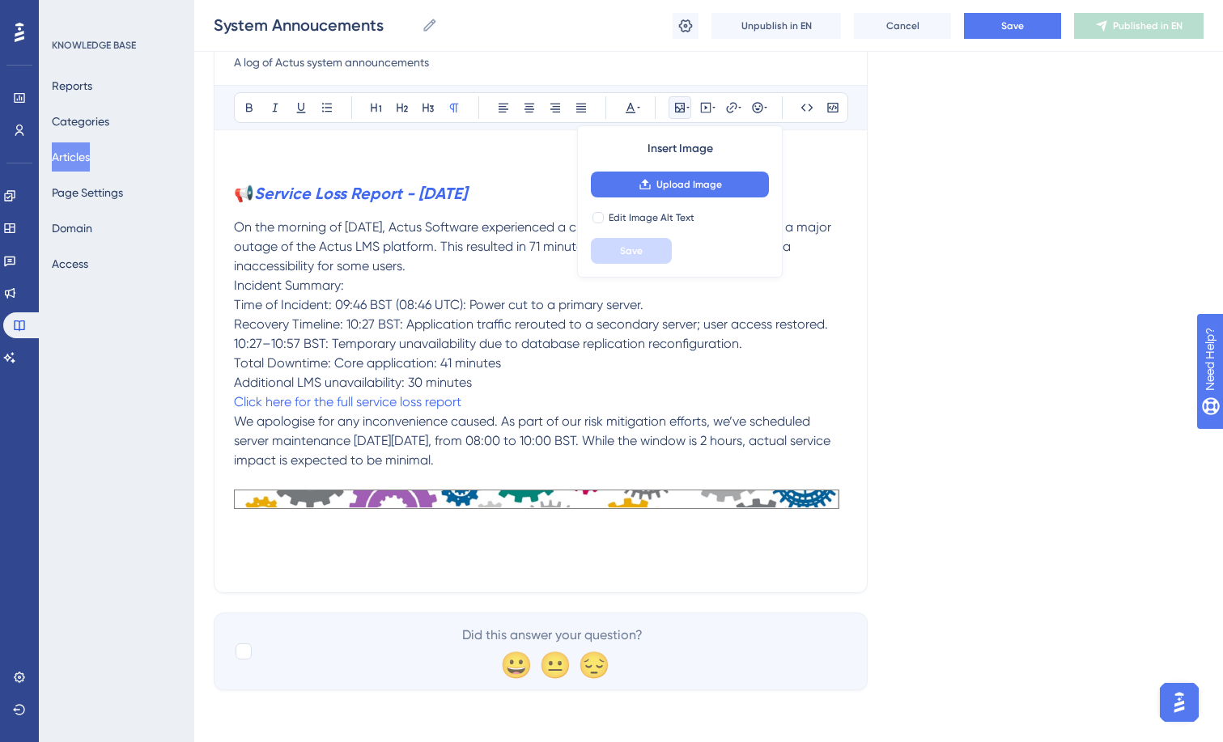
click at [910, 525] on div "Language English (Default) System Annoucements A log of Actus system announceme…" at bounding box center [709, 299] width 990 height 781
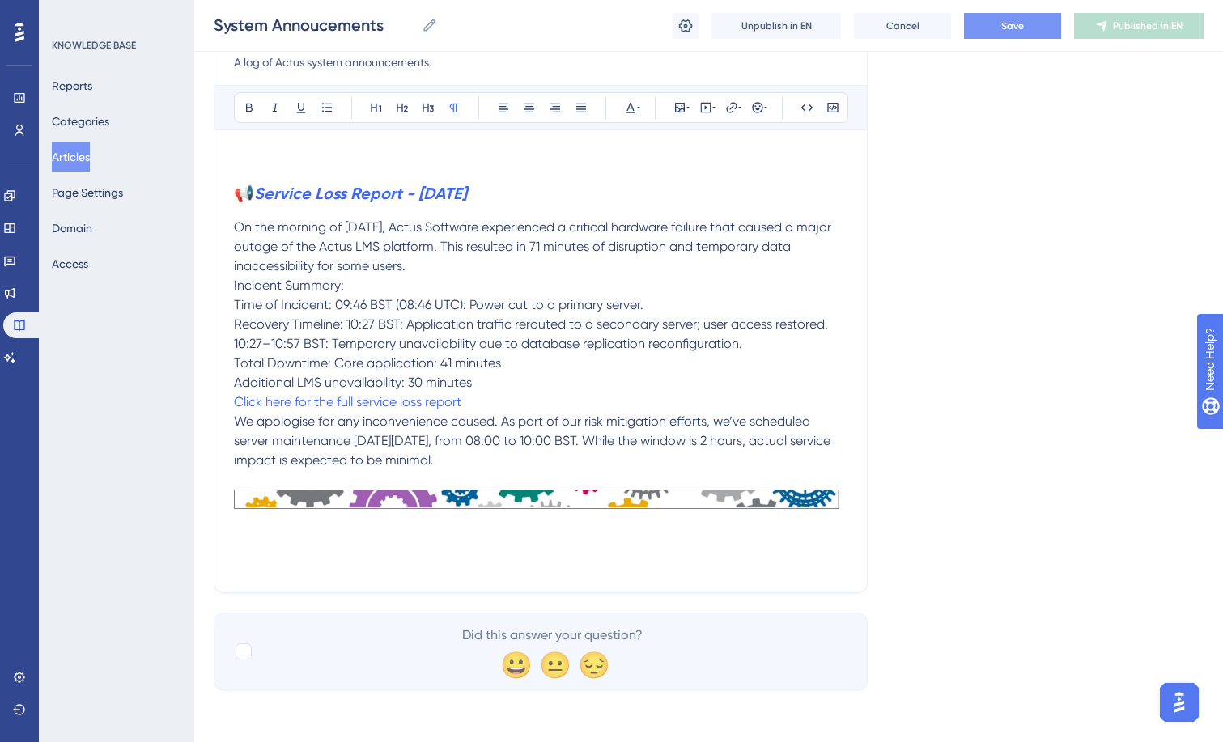
click at [990, 25] on button "Save" at bounding box center [1012, 26] width 97 height 26
click at [1122, 30] on span "Publish in EN" at bounding box center [1147, 25] width 57 height 13
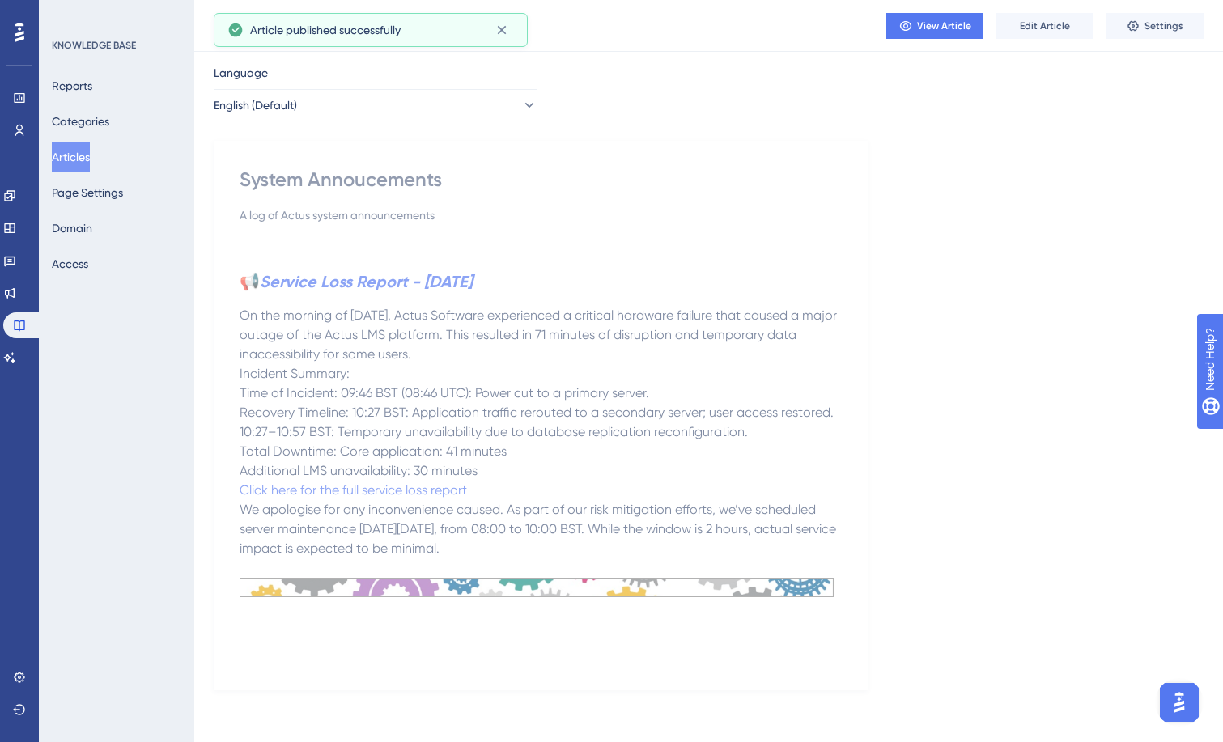
scroll to position [40, 0]
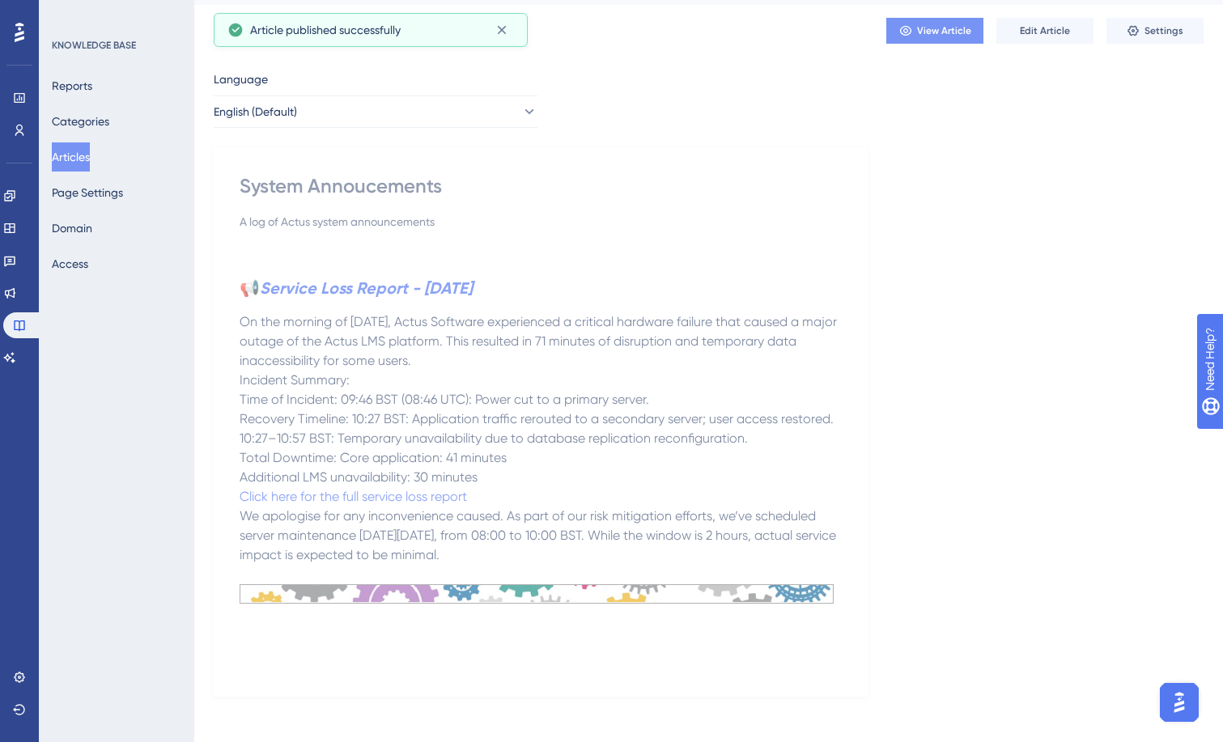
click at [944, 43] on button "View Article" at bounding box center [934, 31] width 97 height 26
